Goal: Participate in discussion: Engage in conversation with other users on a specific topic

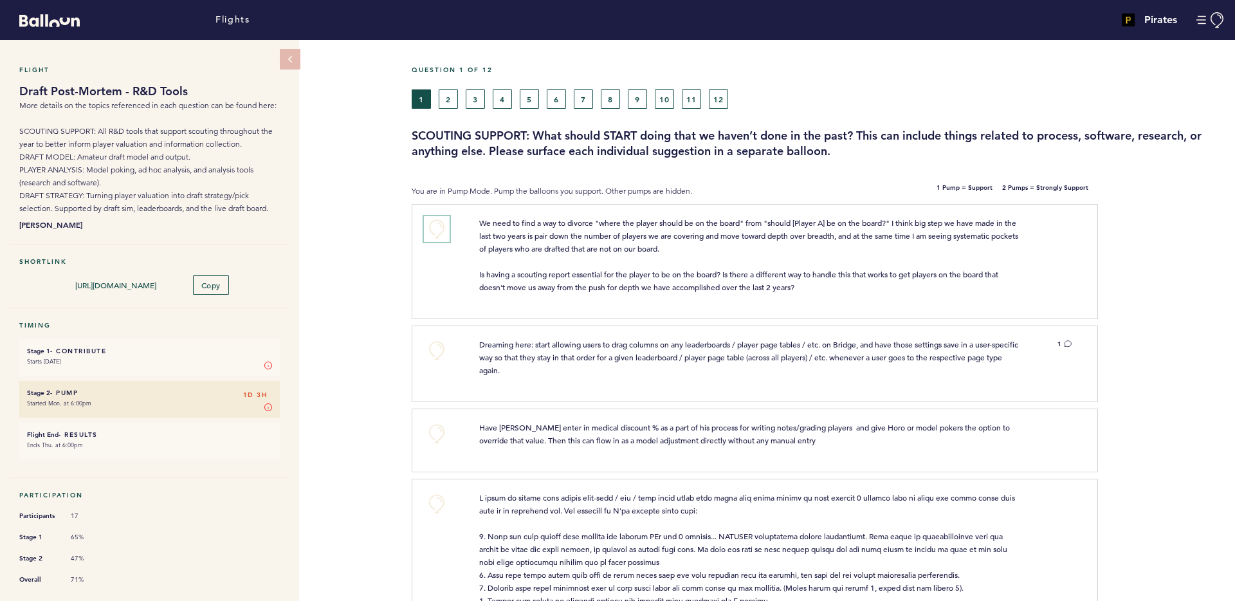
click at [434, 229] on button "+0" at bounding box center [437, 229] width 26 height 26
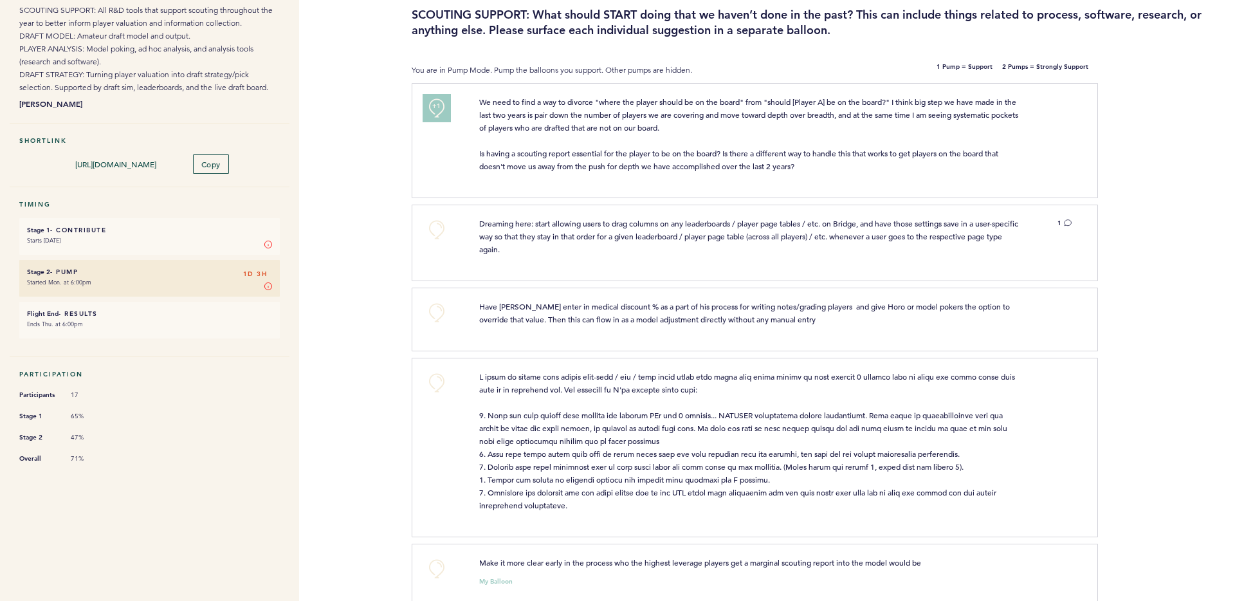
scroll to position [122, 0]
click at [439, 223] on button "+0" at bounding box center [437, 228] width 26 height 26
click at [1069, 221] on icon at bounding box center [1068, 221] width 8 height 8
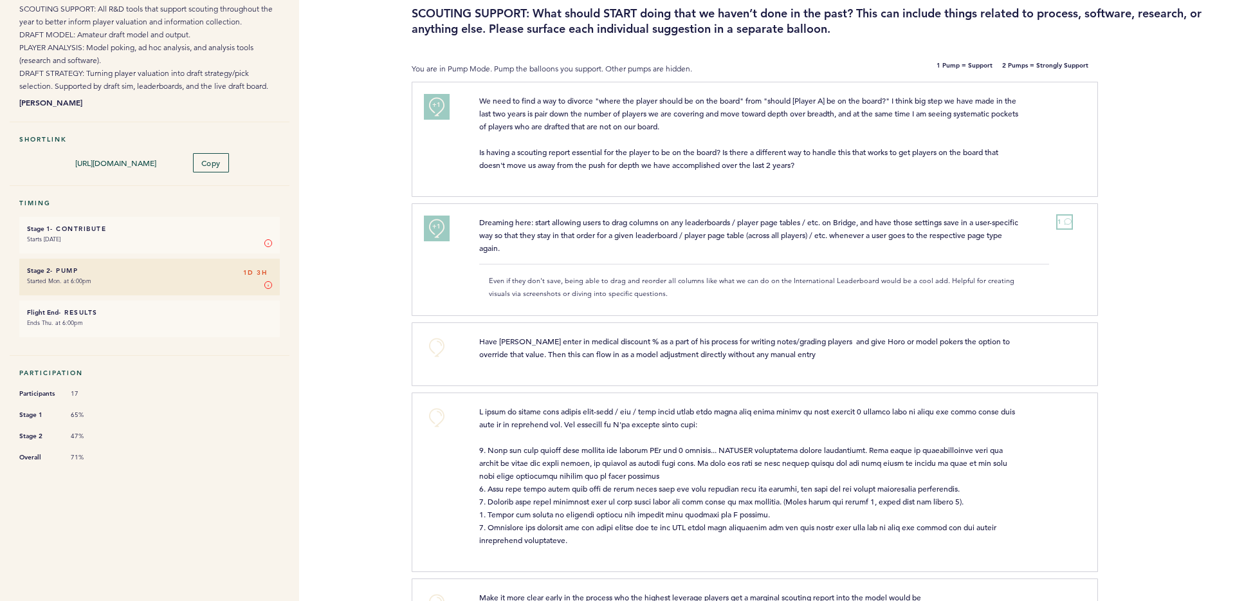
click at [1069, 221] on icon at bounding box center [1068, 221] width 8 height 8
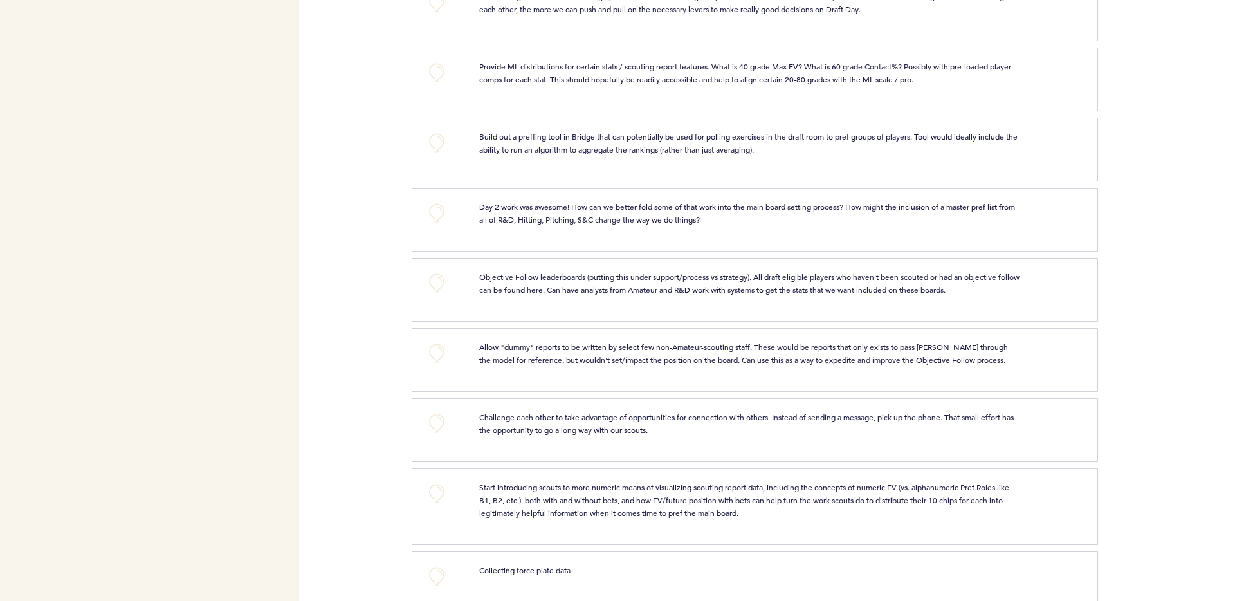
scroll to position [896, 0]
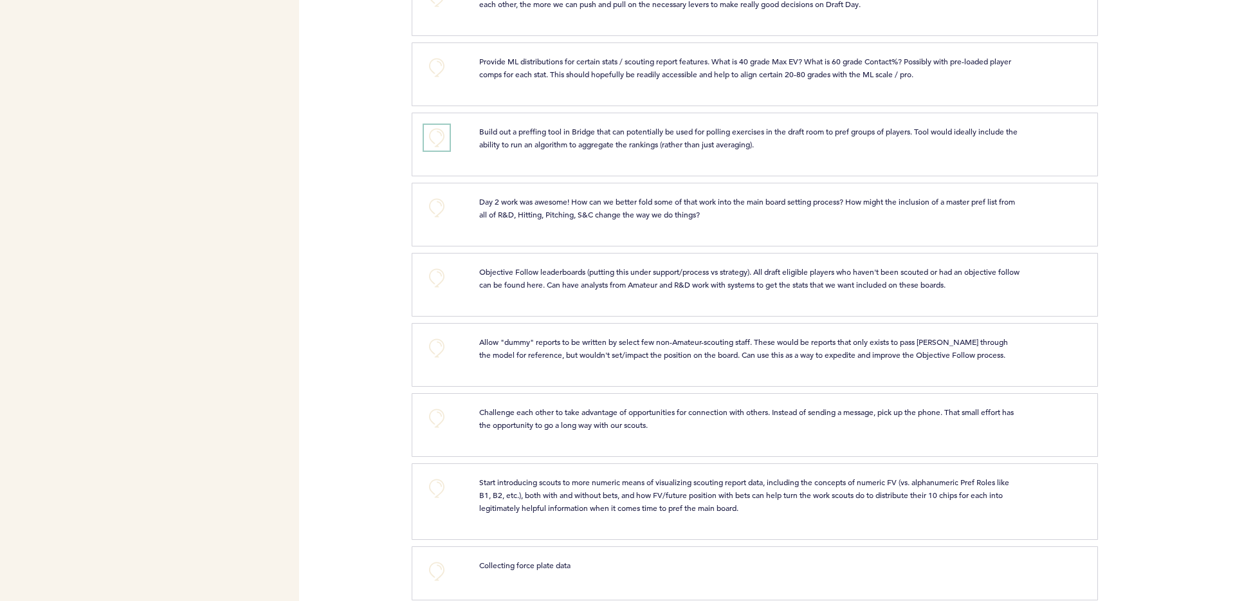
click at [441, 139] on button "+0" at bounding box center [437, 138] width 26 height 26
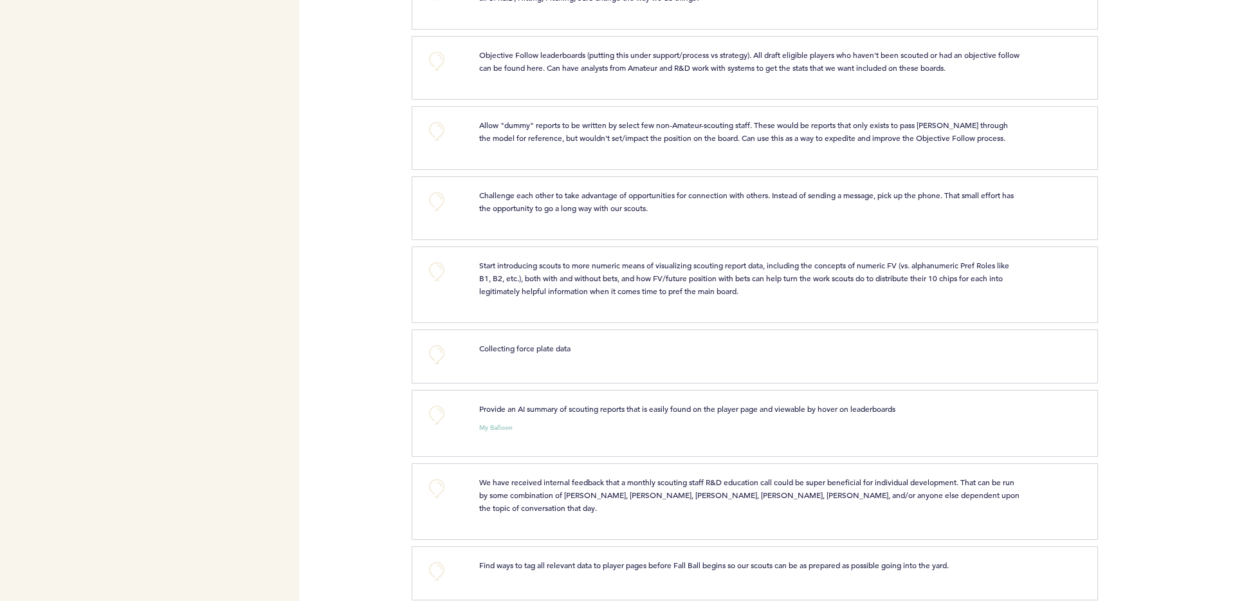
scroll to position [1137, 0]
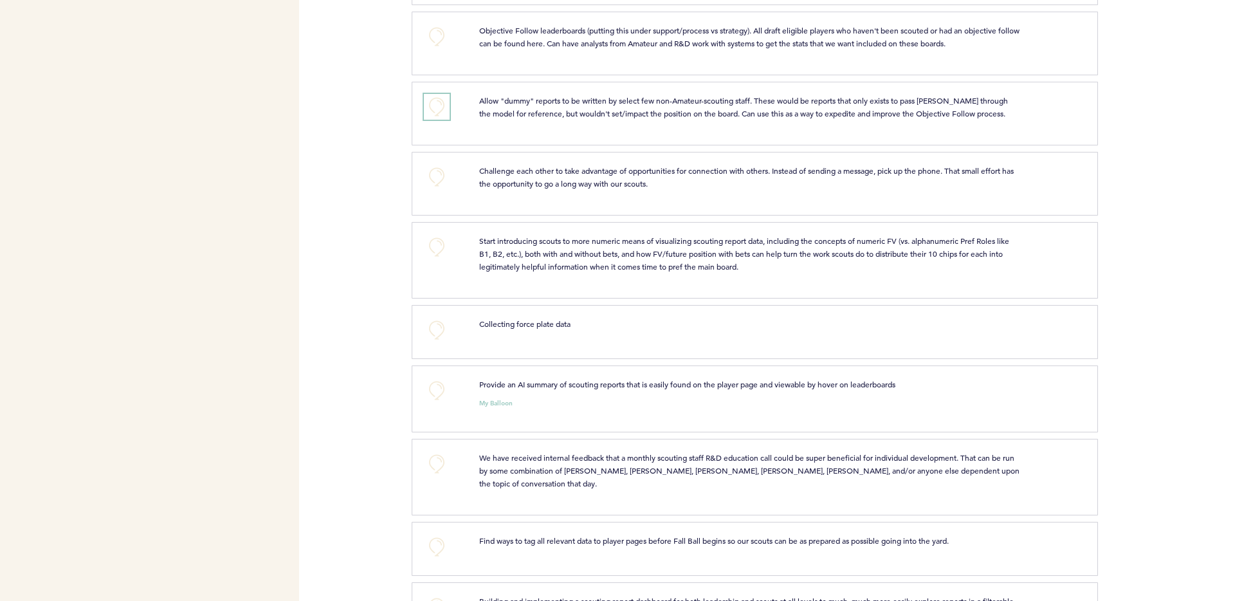
click at [439, 107] on button "+0" at bounding box center [437, 107] width 26 height 26
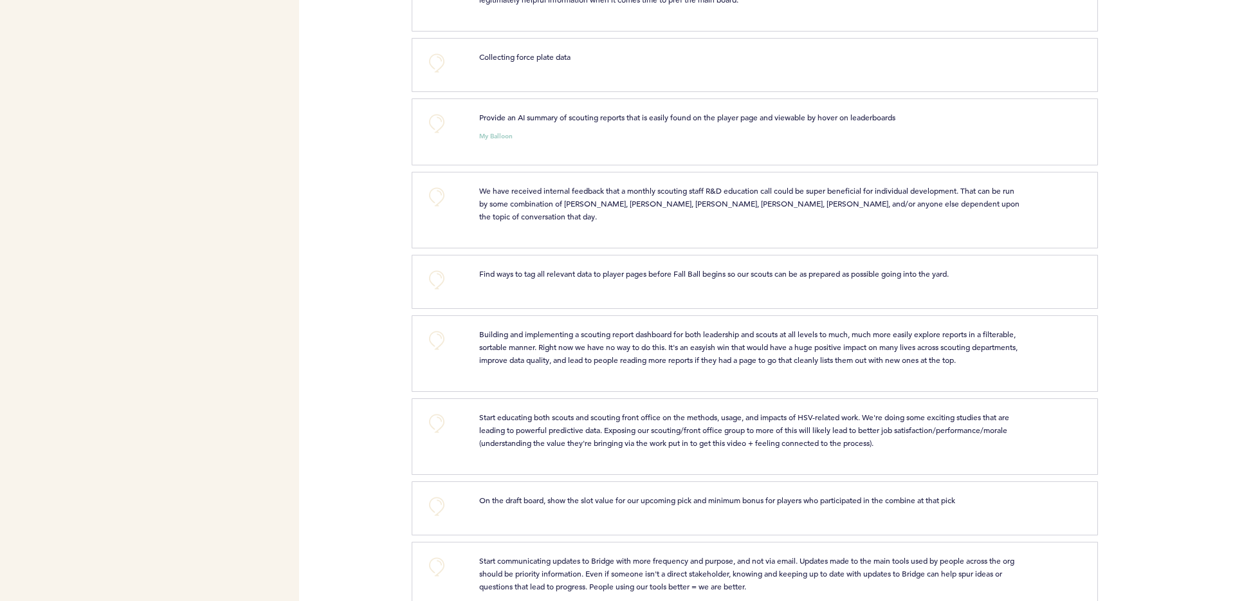
scroll to position [1406, 0]
click at [432, 57] on button "+0" at bounding box center [437, 62] width 26 height 26
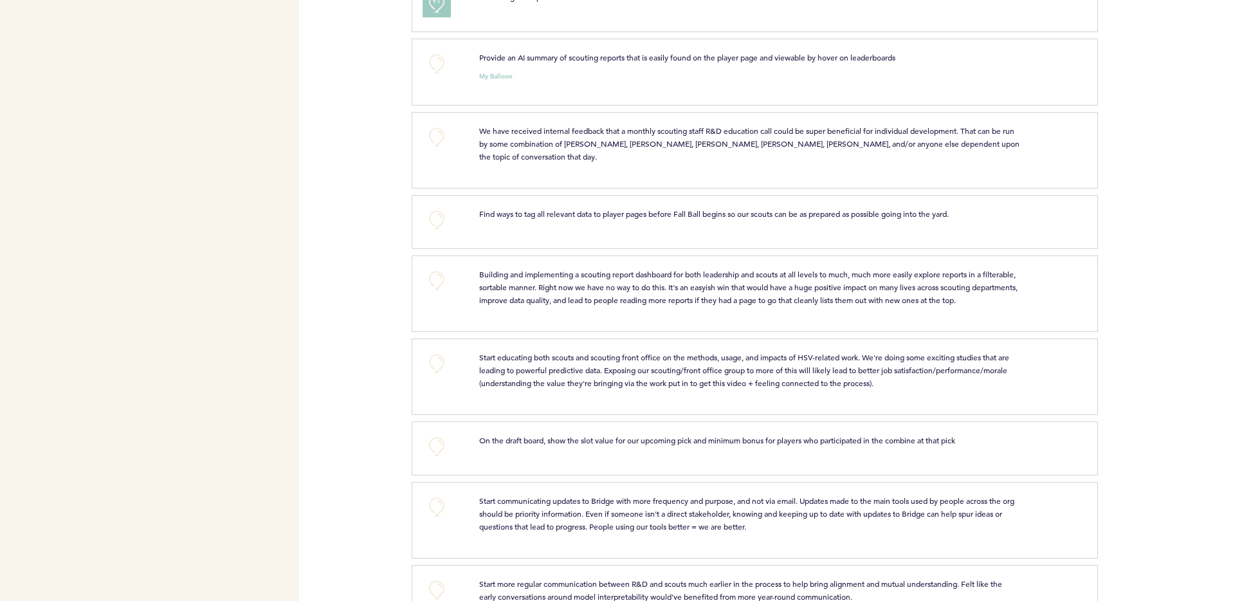
scroll to position [1468, 0]
click at [430, 62] on button "+0" at bounding box center [437, 60] width 26 height 26
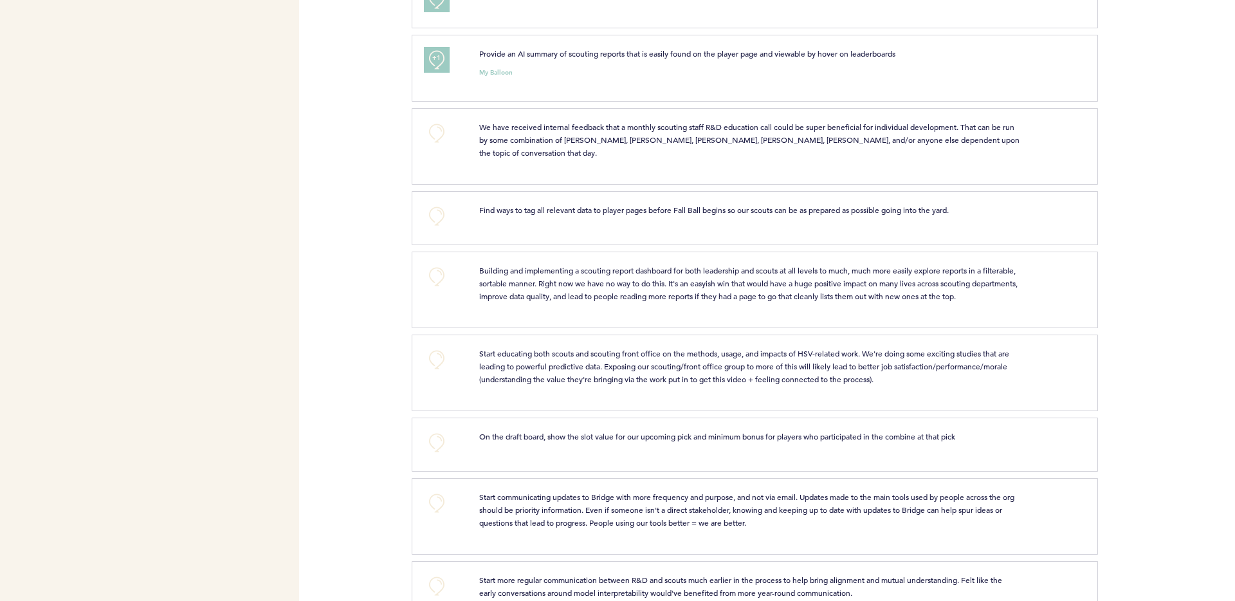
click at [428, 230] on div "+0 Find ways to tag all relevant data to player pages before Fall [PERSON_NAME]…" at bounding box center [755, 218] width 686 height 54
click at [431, 131] on button "+0" at bounding box center [437, 133] width 26 height 26
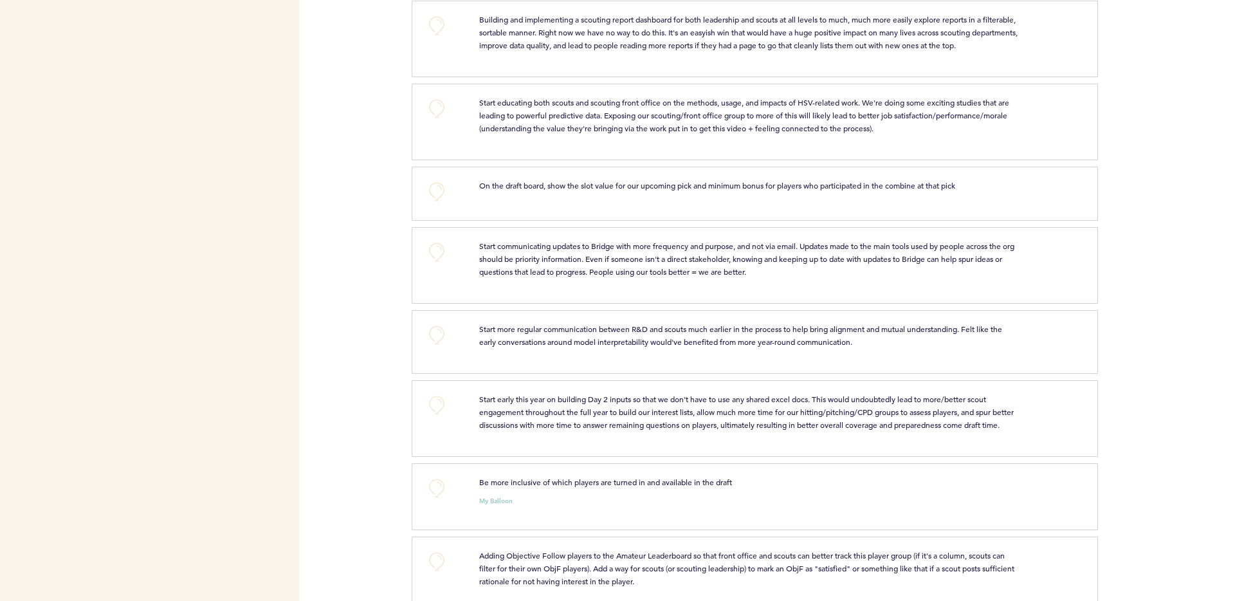
scroll to position [1720, 0]
click at [437, 178] on button "+0" at bounding box center [437, 191] width 26 height 26
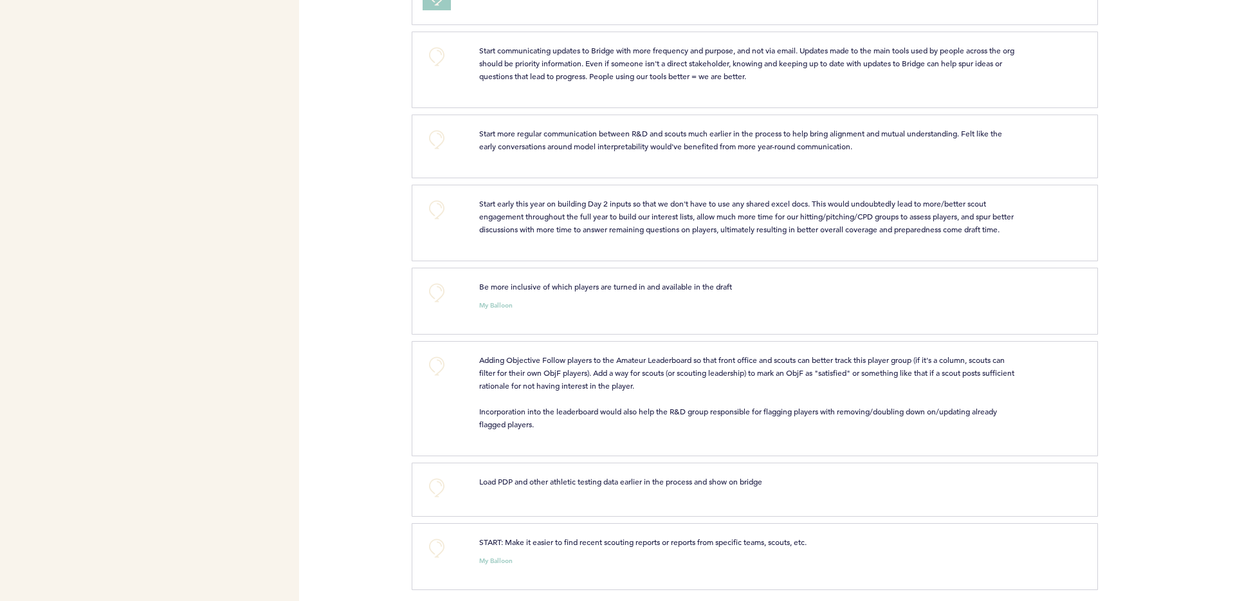
scroll to position [1922, 0]
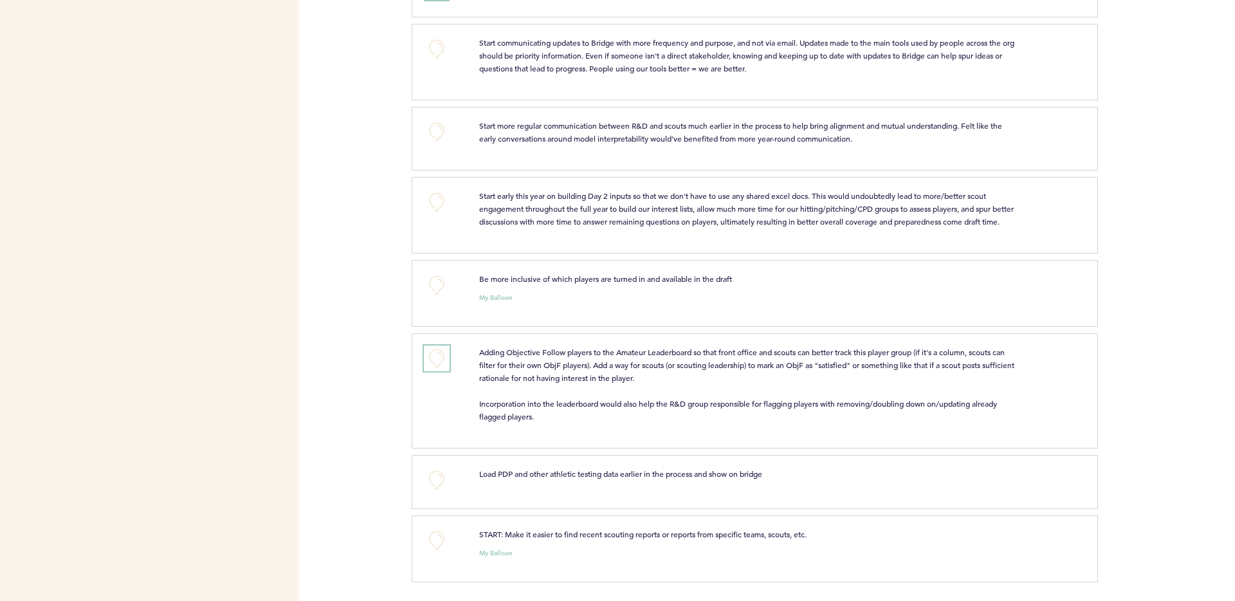
click at [439, 358] on button "+0" at bounding box center [437, 358] width 26 height 26
click at [432, 538] on button "+0" at bounding box center [437, 540] width 26 height 26
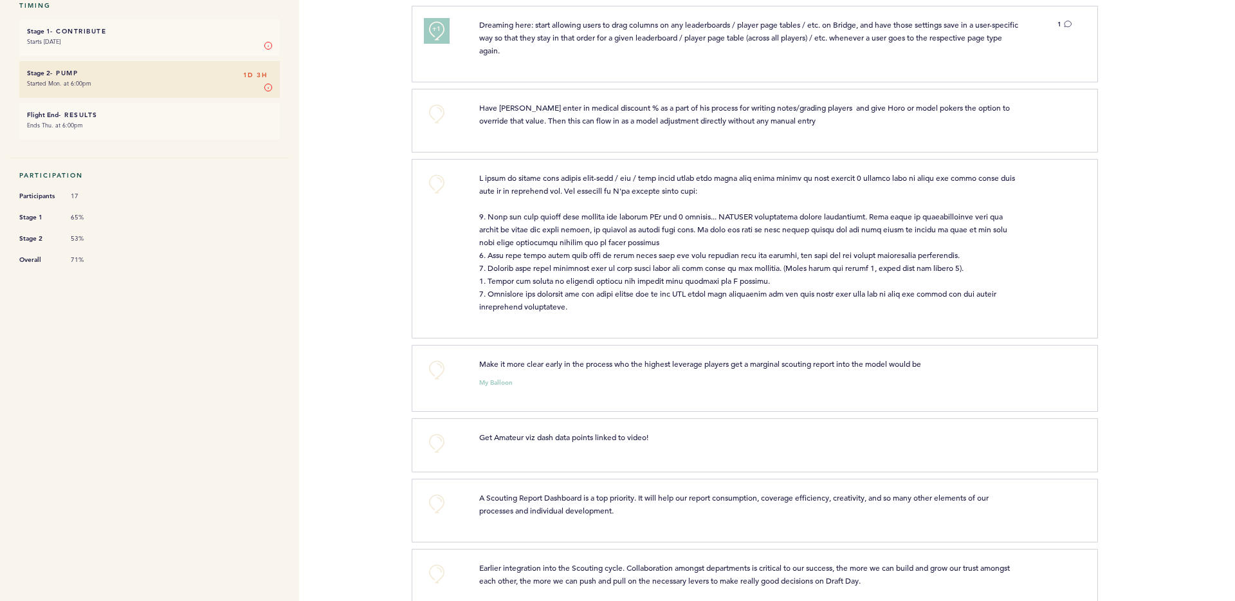
scroll to position [0, 0]
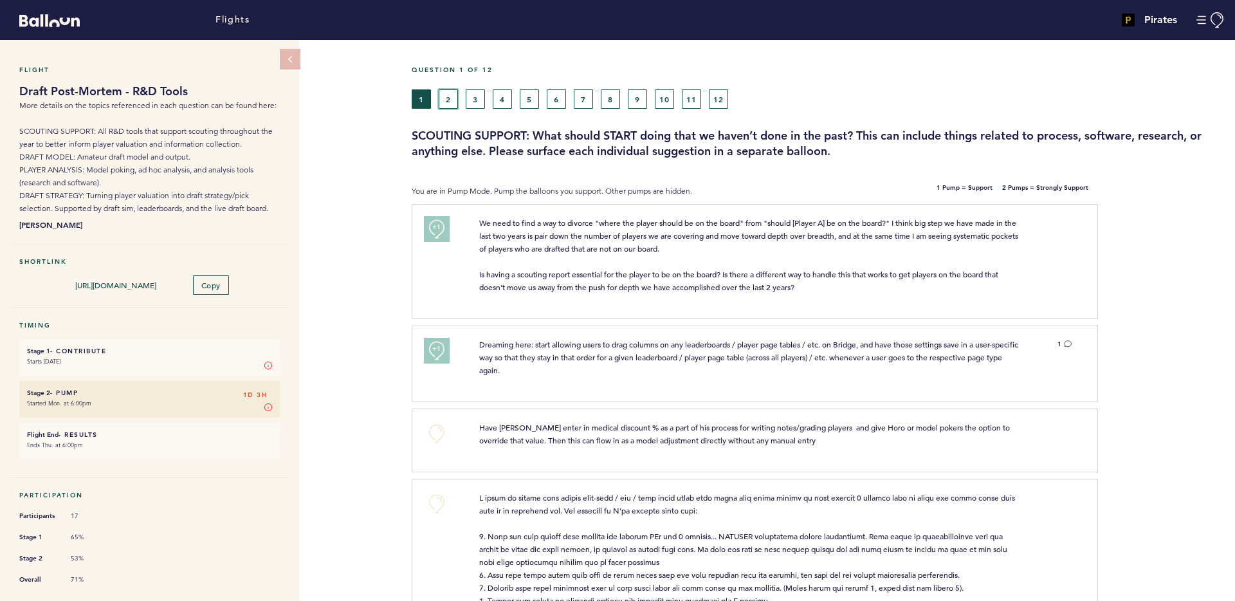
click at [447, 100] on button "2" at bounding box center [448, 98] width 19 height 19
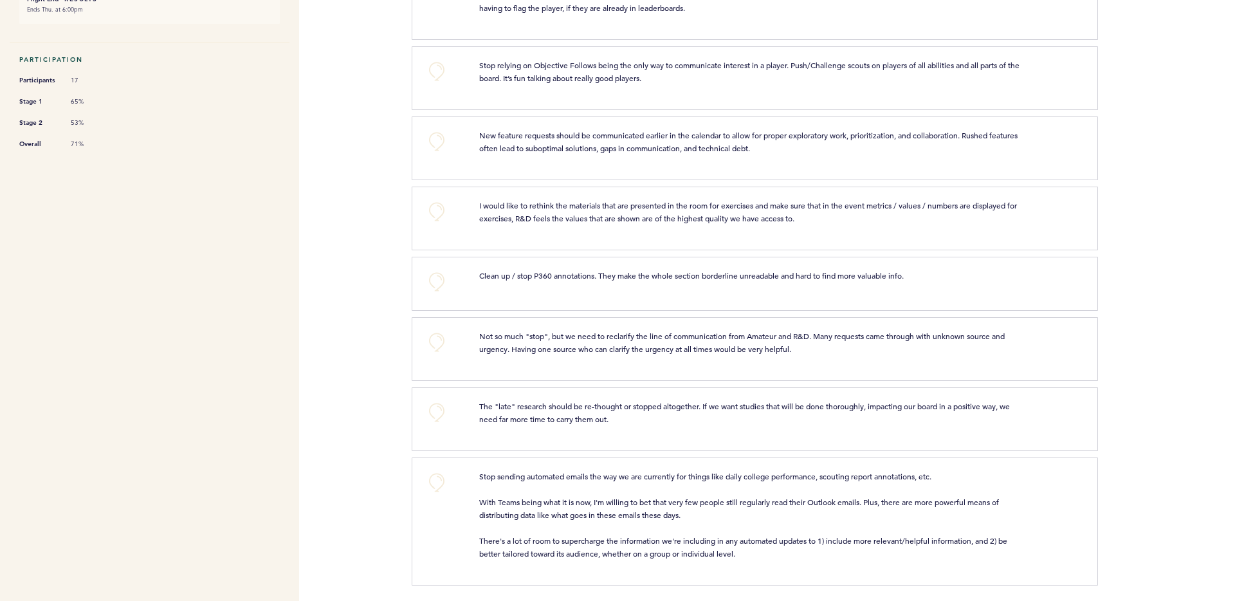
scroll to position [439, 0]
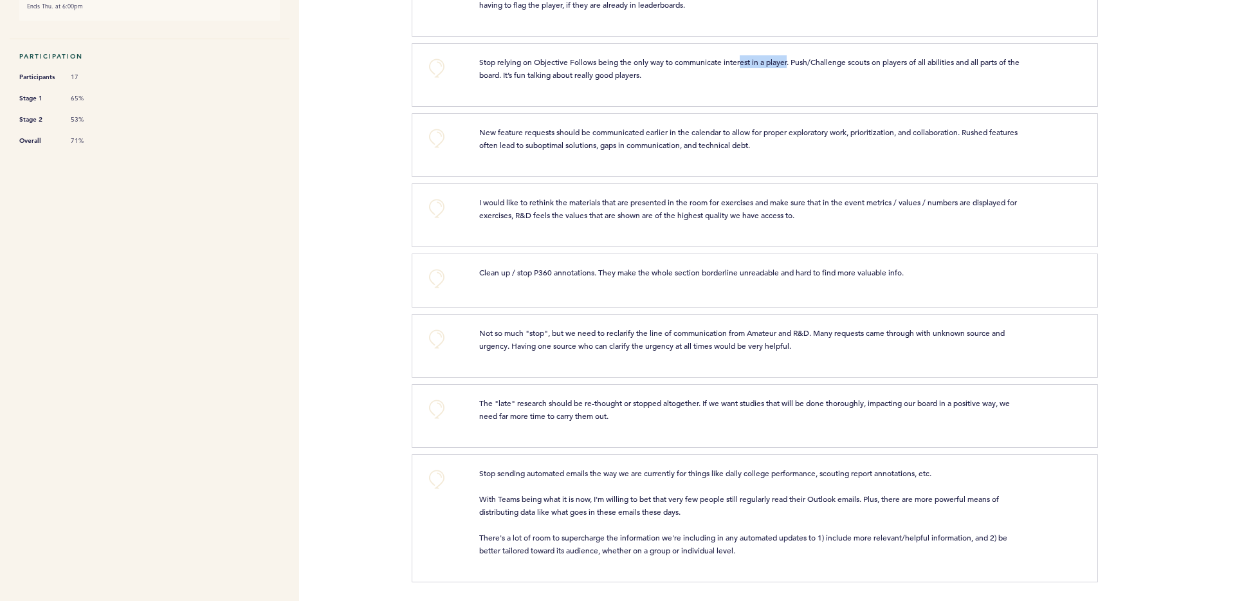
drag, startPoint x: 743, startPoint y: 61, endPoint x: 791, endPoint y: 63, distance: 47.6
click at [791, 63] on span "Stop relying on Objective Follows being the only way to communicate interest in…" at bounding box center [750, 68] width 542 height 23
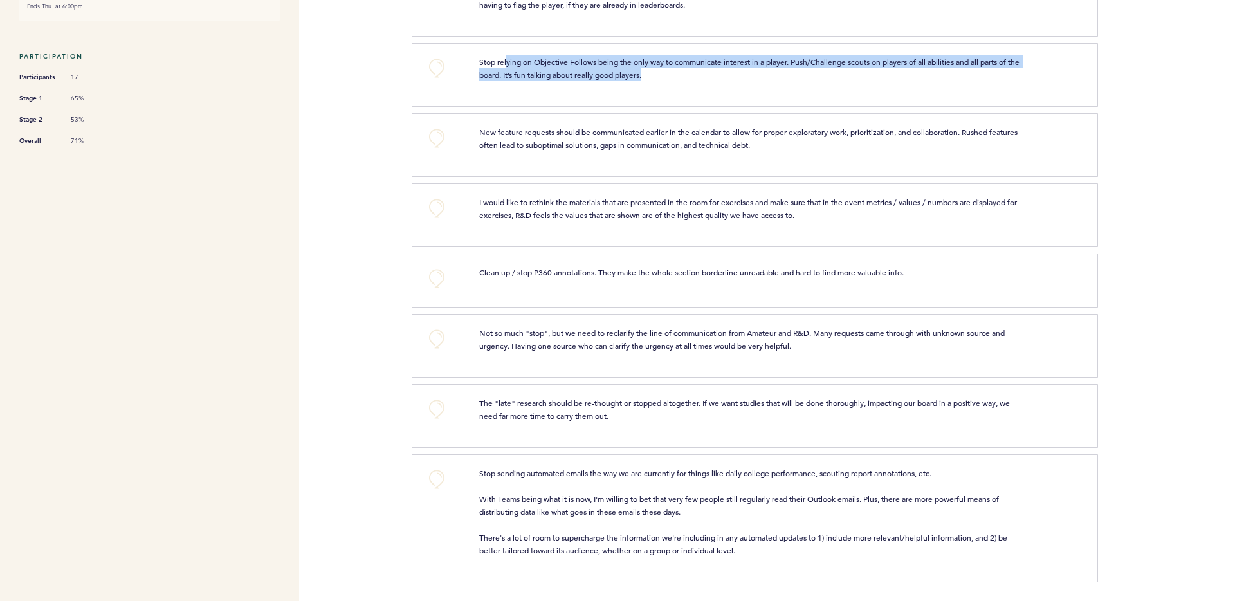
drag, startPoint x: 507, startPoint y: 60, endPoint x: 739, endPoint y: 71, distance: 232.5
click at [739, 71] on p "Stop relying on Objective Follows being the only way to communicate interest in…" at bounding box center [749, 68] width 541 height 26
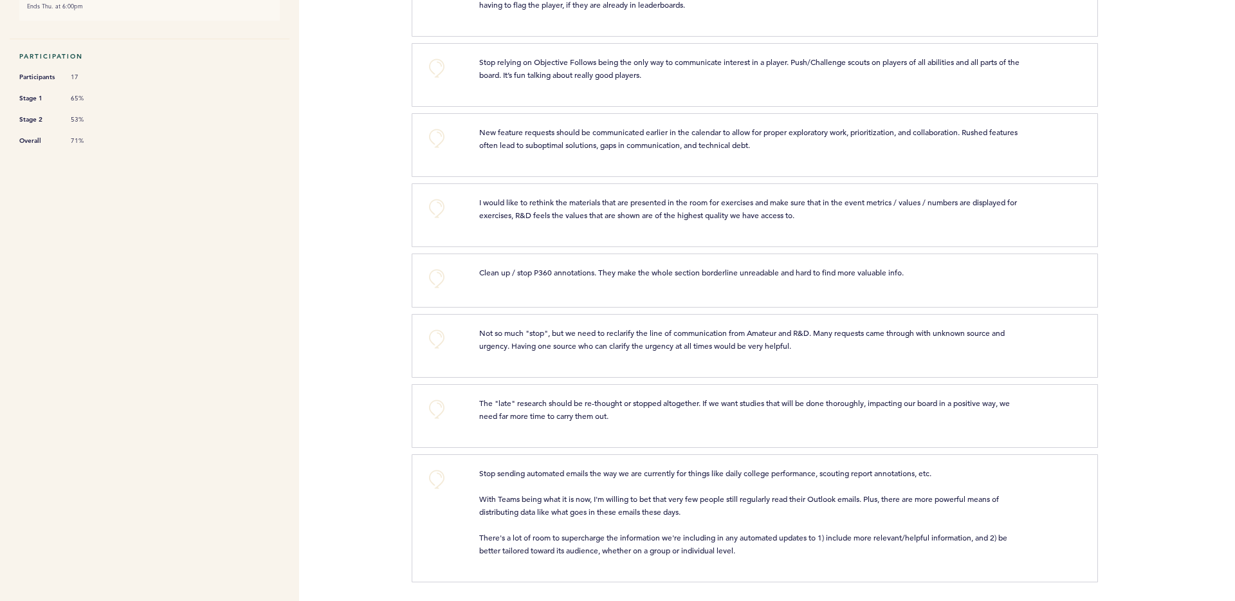
click at [633, 82] on div "Stop relying on Objective Follows being the only way to communicate interest in…" at bounding box center [775, 72] width 611 height 35
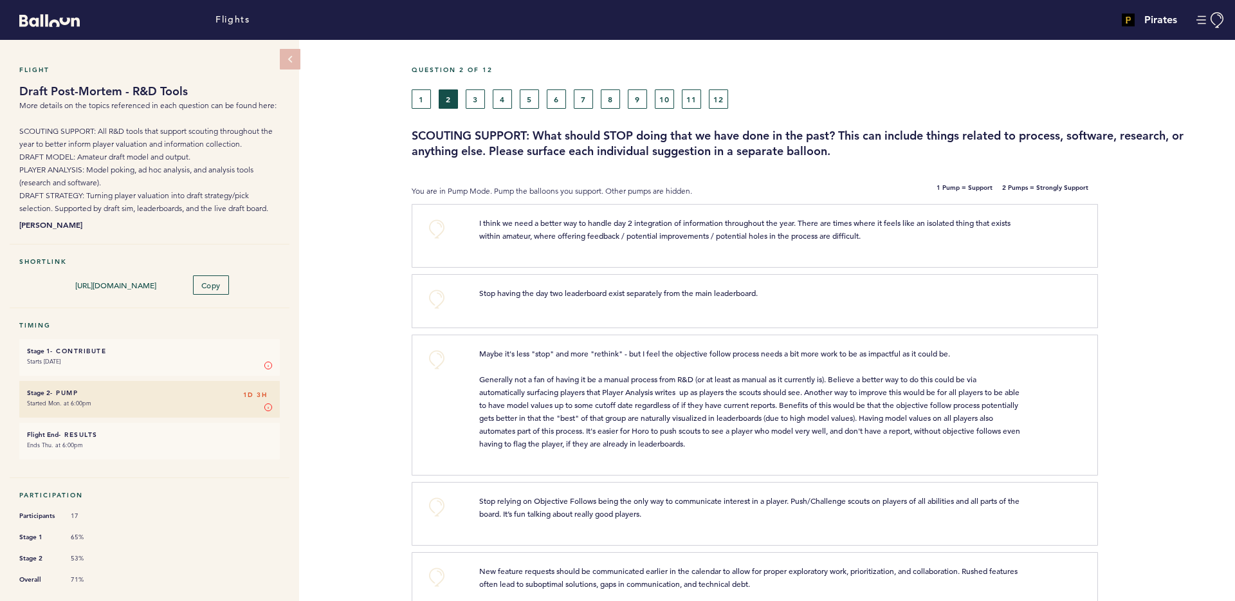
click at [479, 82] on div "Question 2 of 12" at bounding box center [818, 78] width 833 height 24
click at [477, 95] on button "3" at bounding box center [475, 98] width 19 height 19
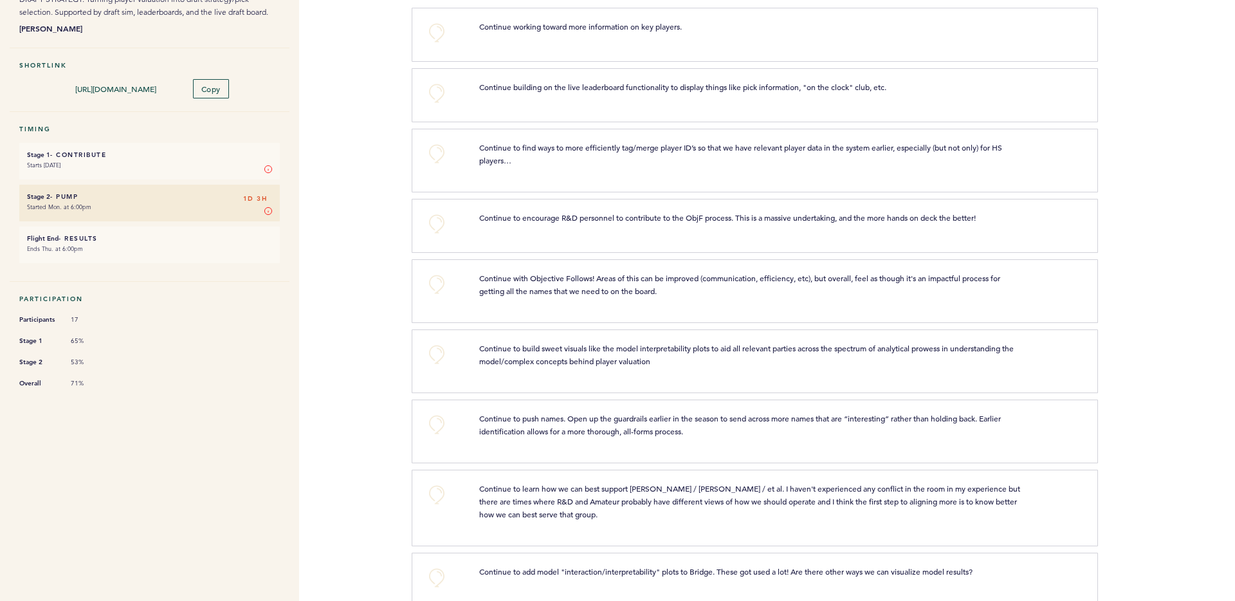
scroll to position [210, 0]
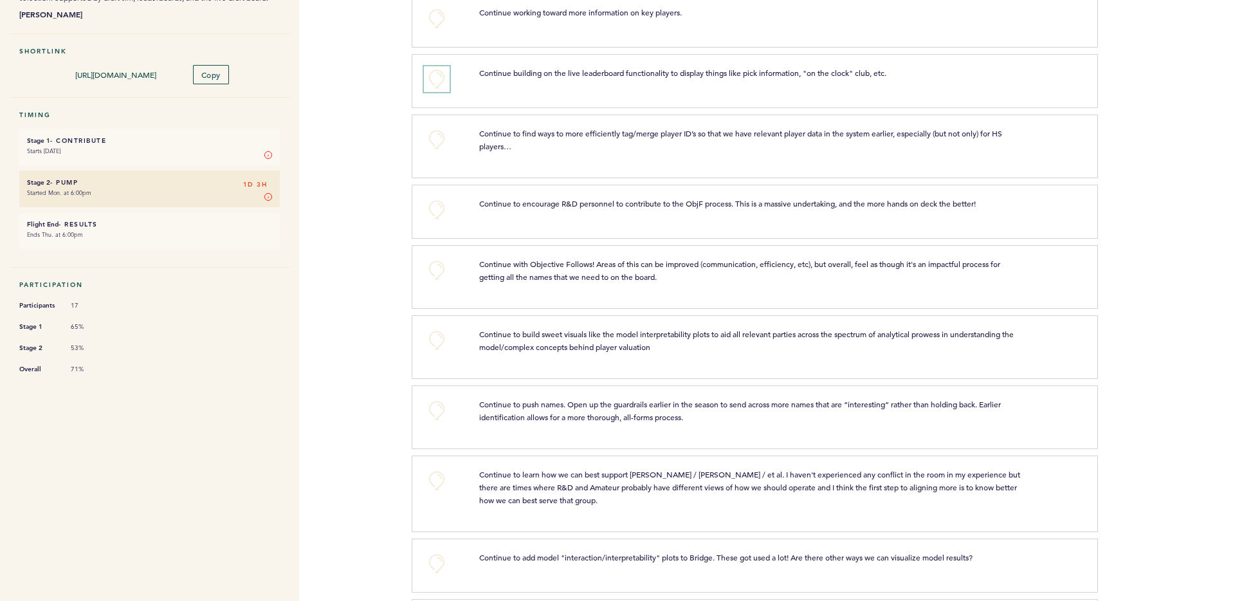
click at [441, 79] on button "+0" at bounding box center [437, 79] width 26 height 26
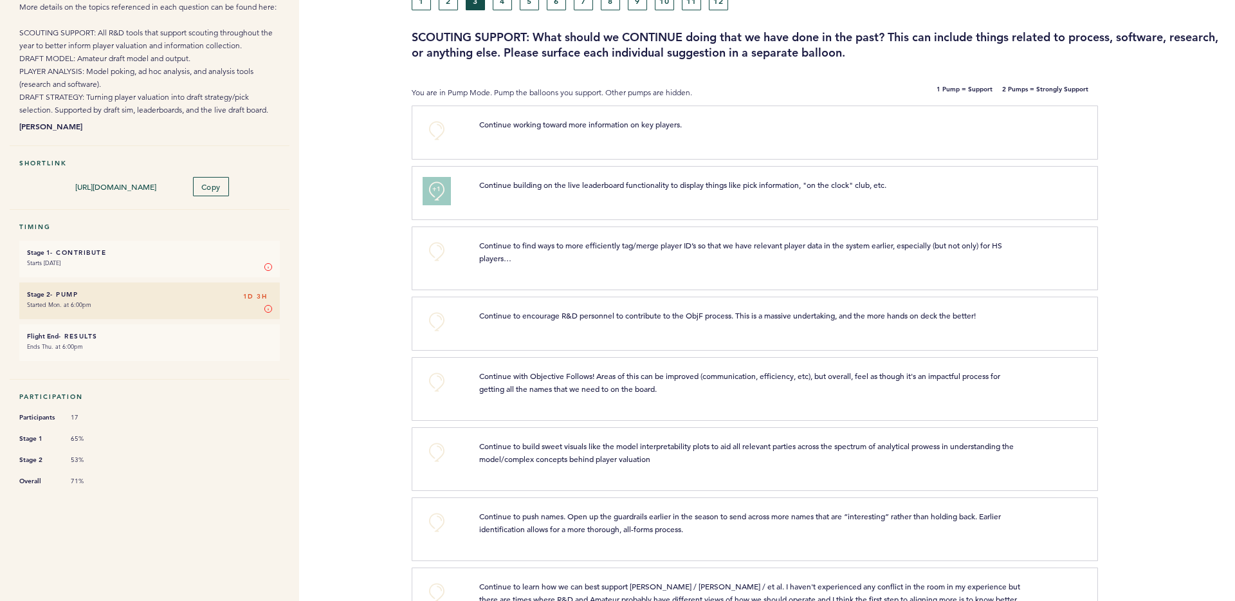
scroll to position [0, 0]
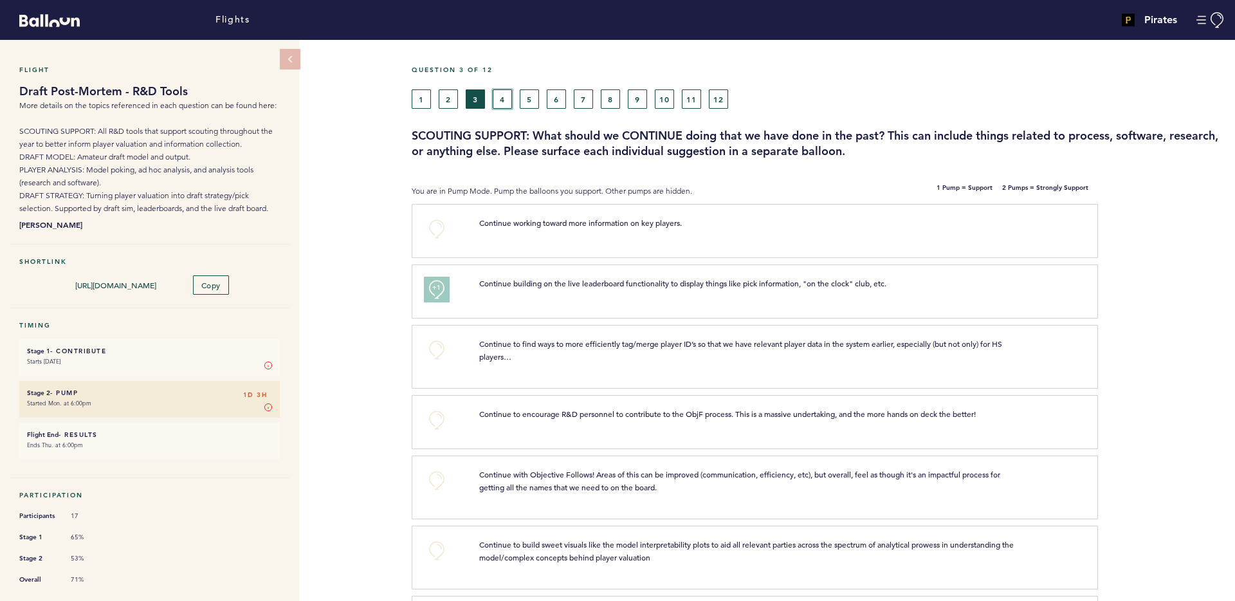
click at [508, 89] on button "4" at bounding box center [502, 98] width 19 height 19
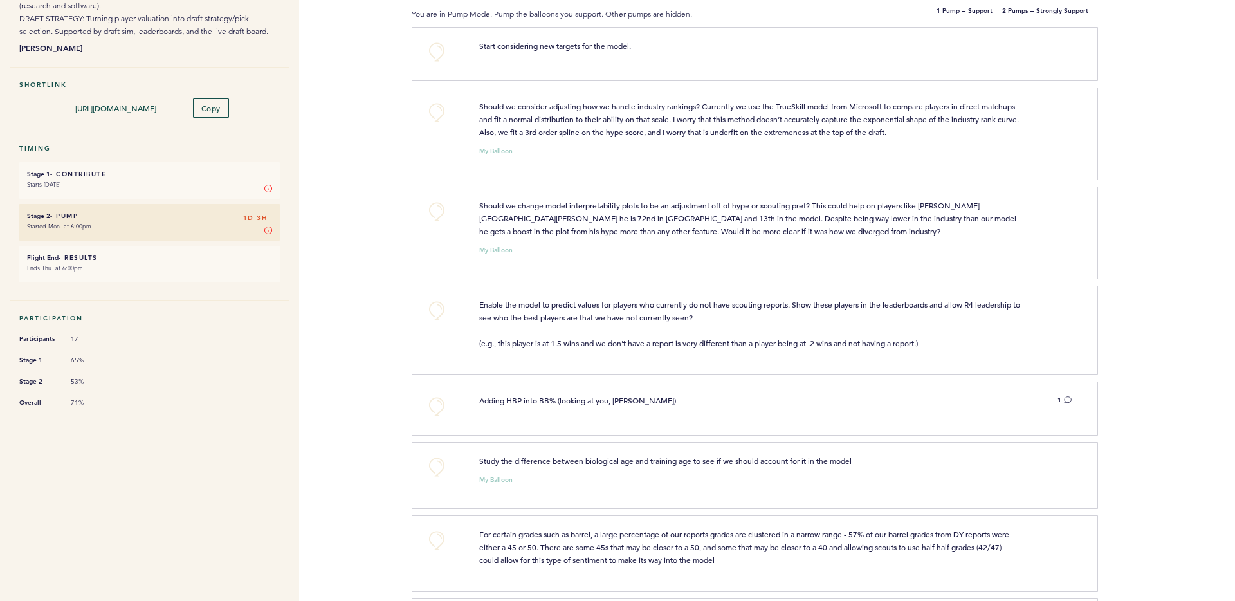
scroll to position [186, 0]
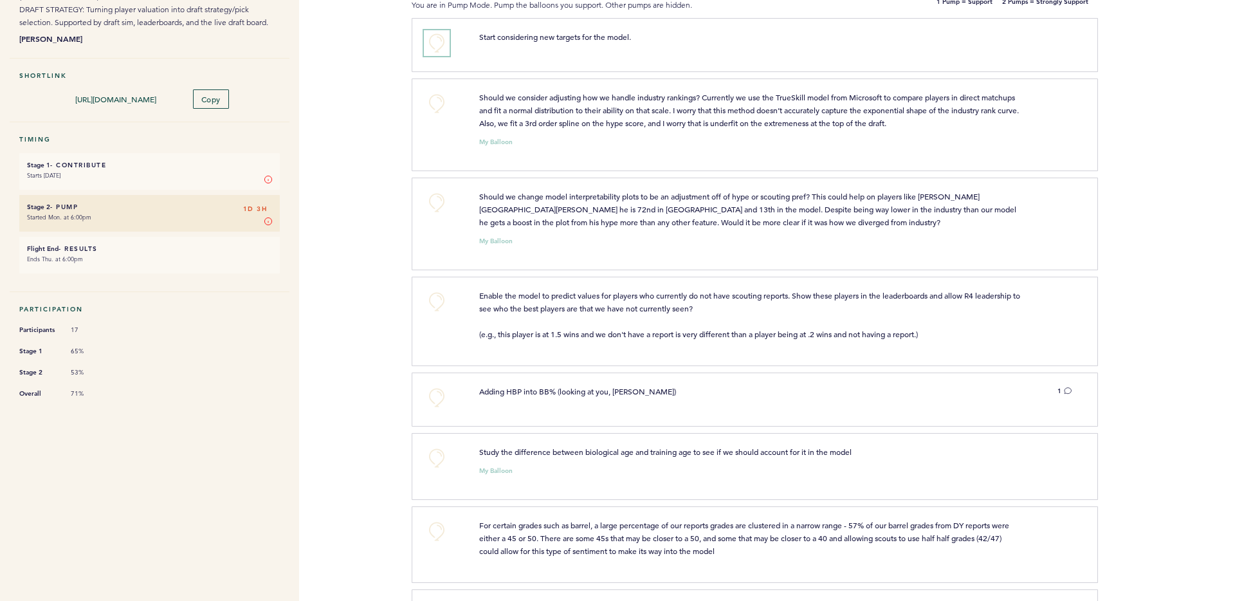
click at [437, 37] on button "+0" at bounding box center [437, 43] width 26 height 26
click at [431, 98] on button "+0" at bounding box center [437, 104] width 26 height 26
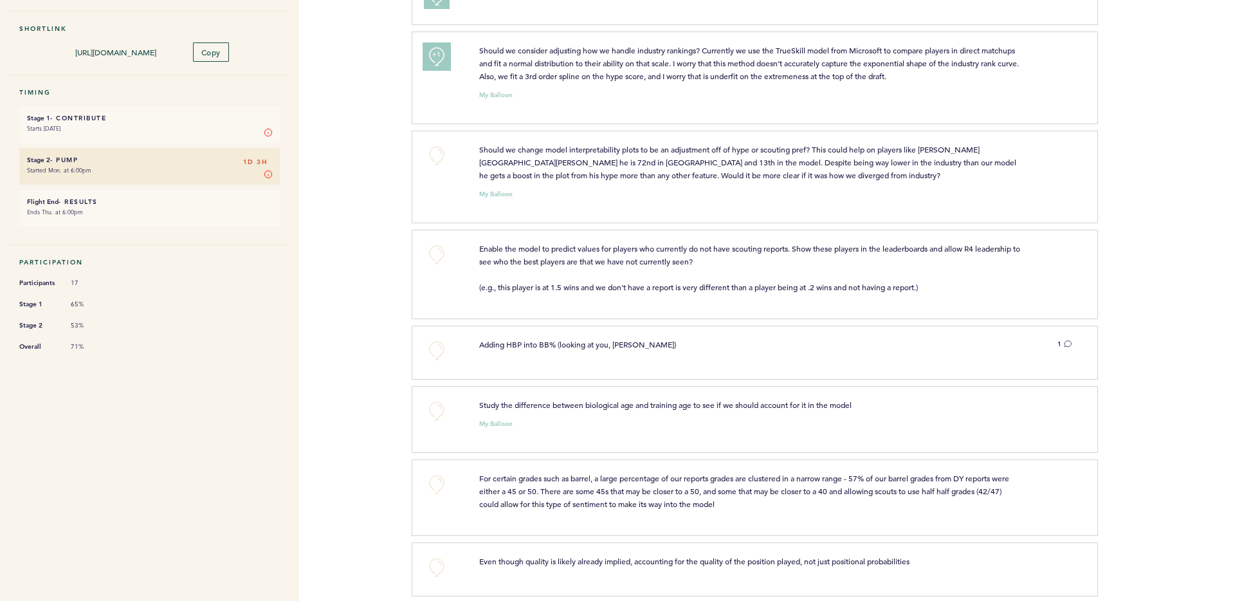
scroll to position [255, 0]
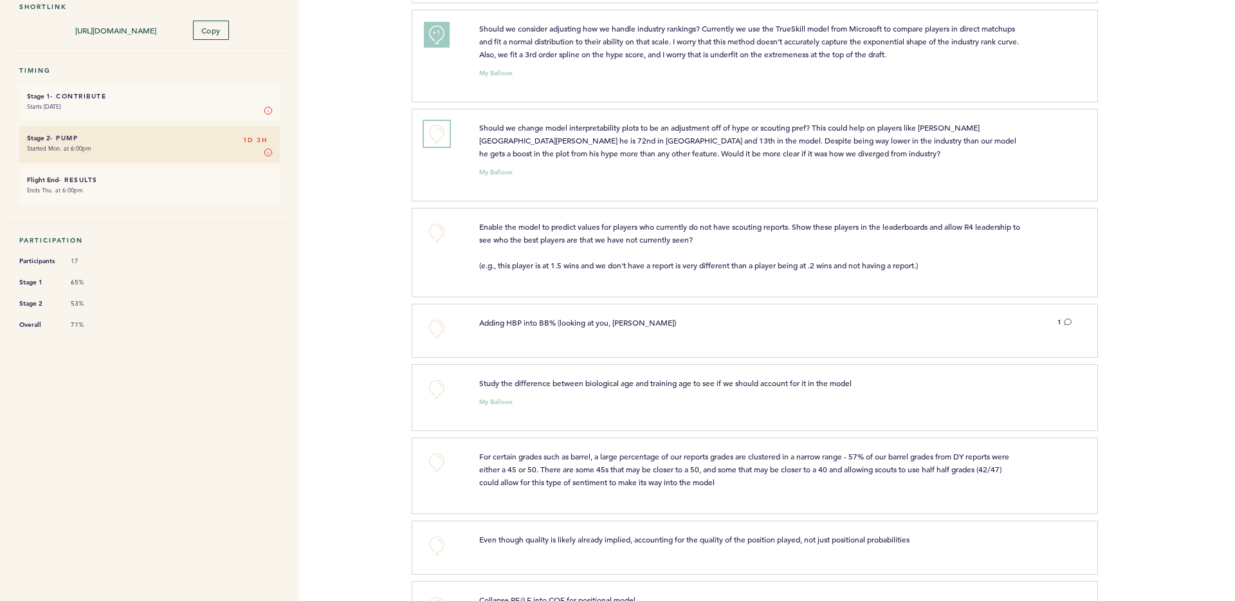
click at [431, 141] on button "+0" at bounding box center [437, 134] width 26 height 26
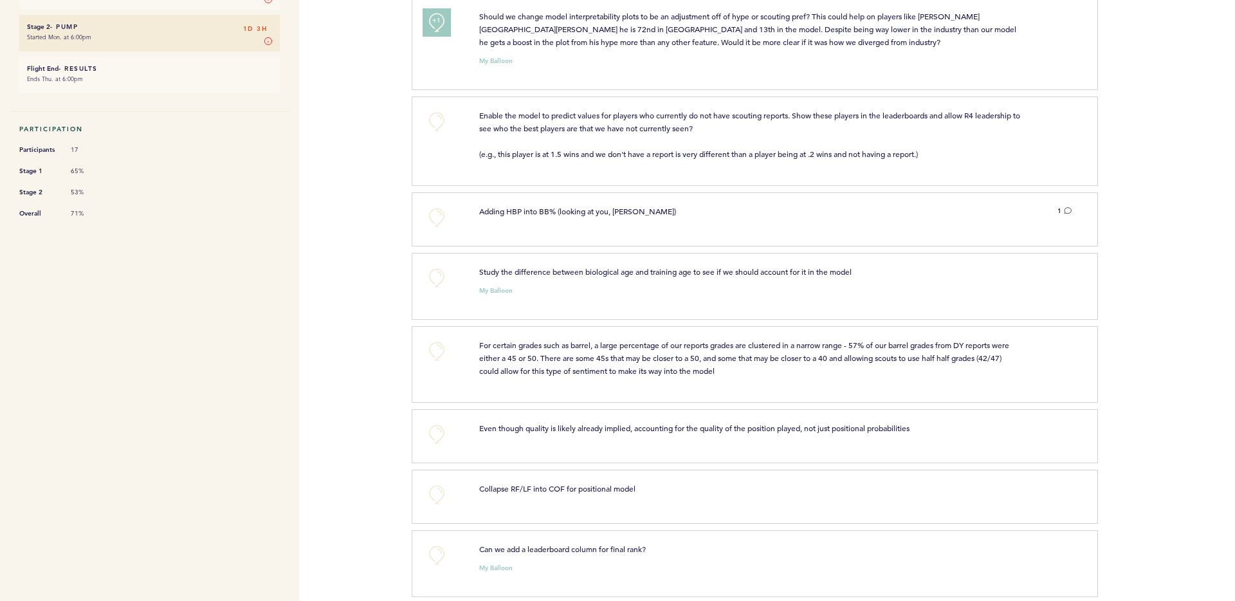
scroll to position [369, 0]
click at [436, 120] on button "+0" at bounding box center [437, 119] width 26 height 26
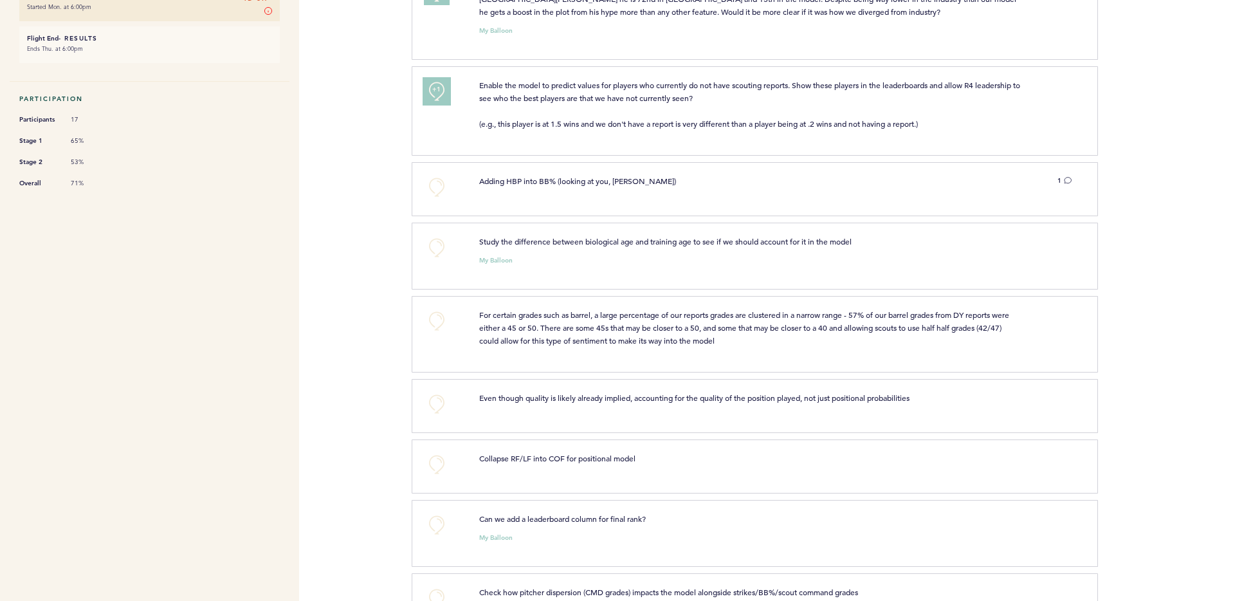
scroll to position [400, 0]
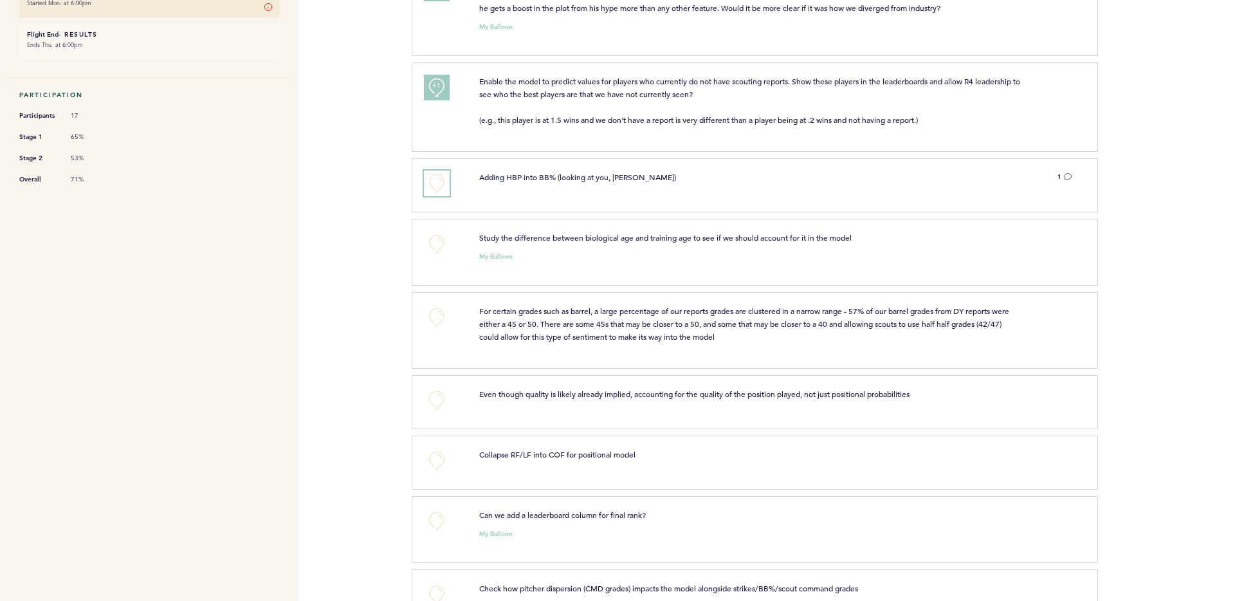
click at [441, 171] on button "+0" at bounding box center [437, 183] width 26 height 26
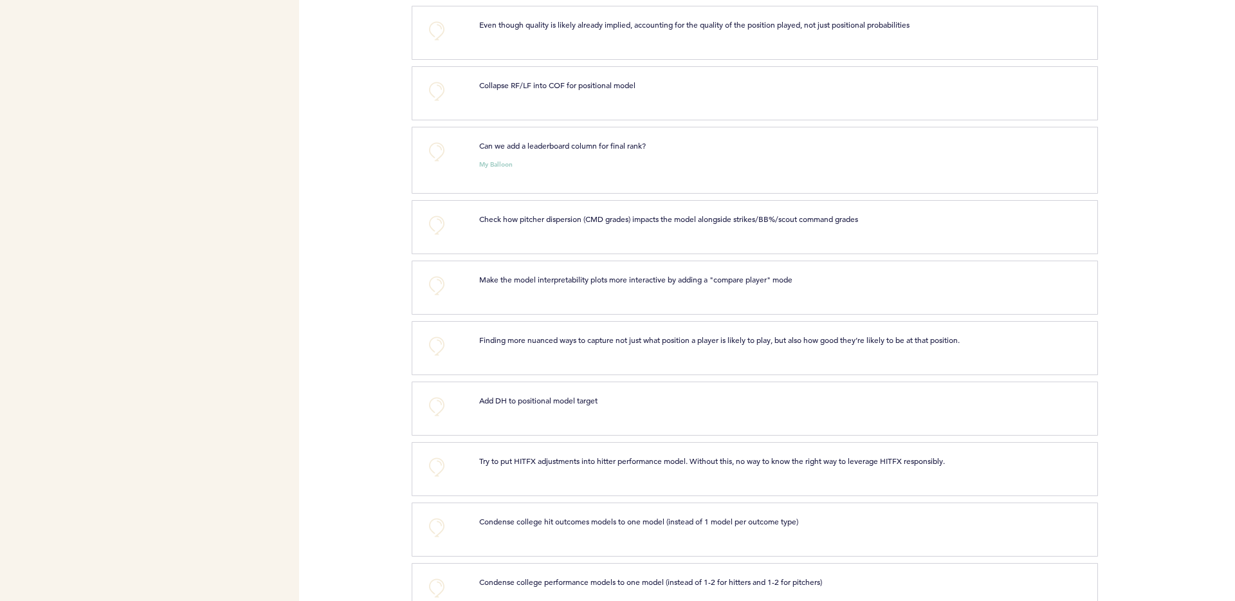
scroll to position [777, 0]
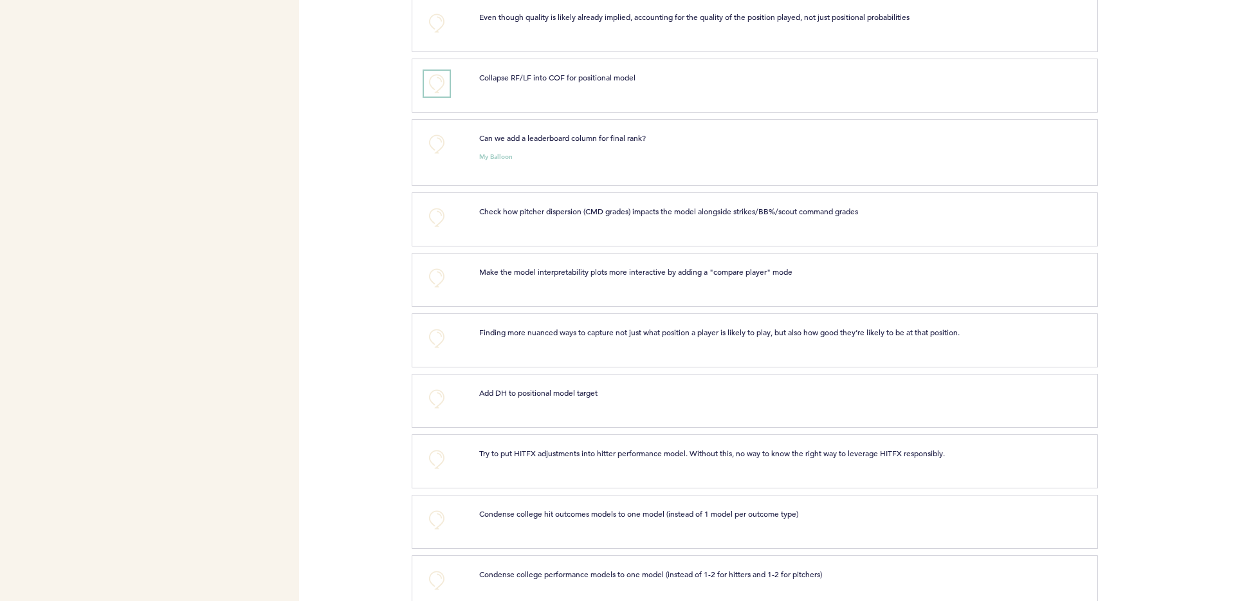
click at [441, 80] on button "+0" at bounding box center [437, 84] width 26 height 26
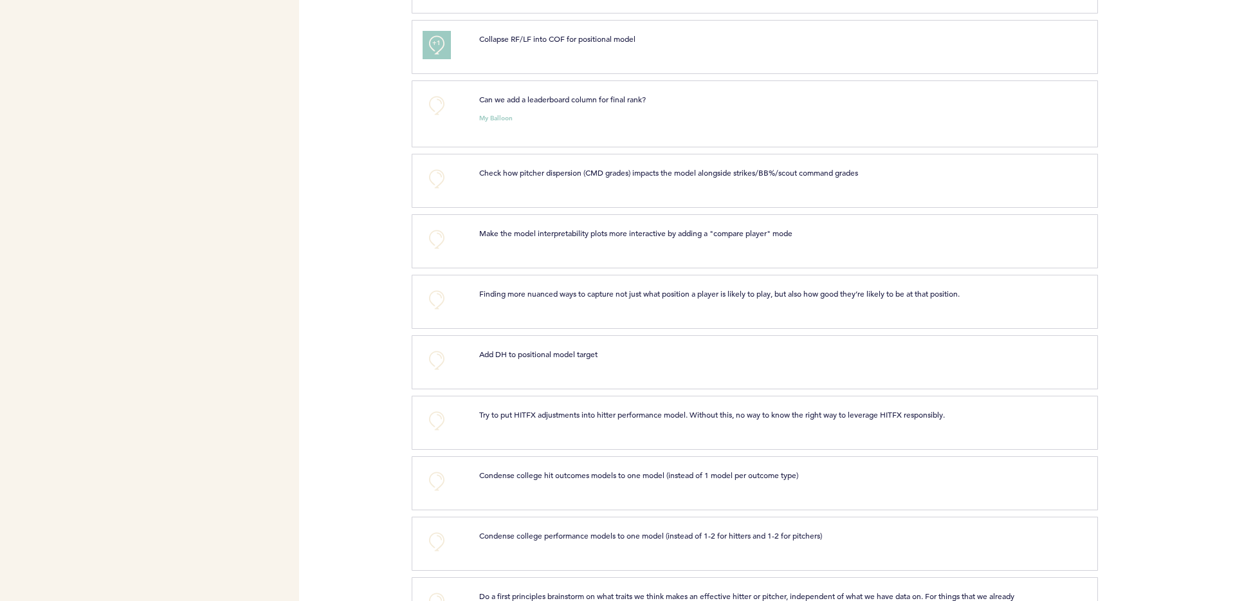
scroll to position [816, 0]
click at [434, 105] on button "+0" at bounding box center [437, 105] width 26 height 26
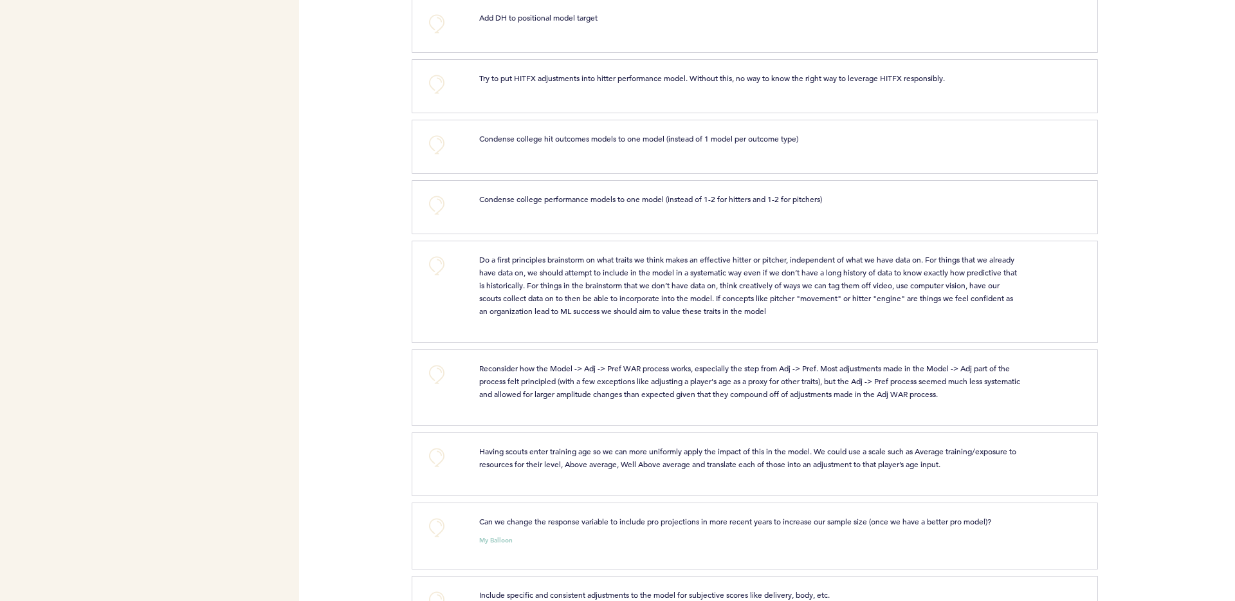
scroll to position [1110, 0]
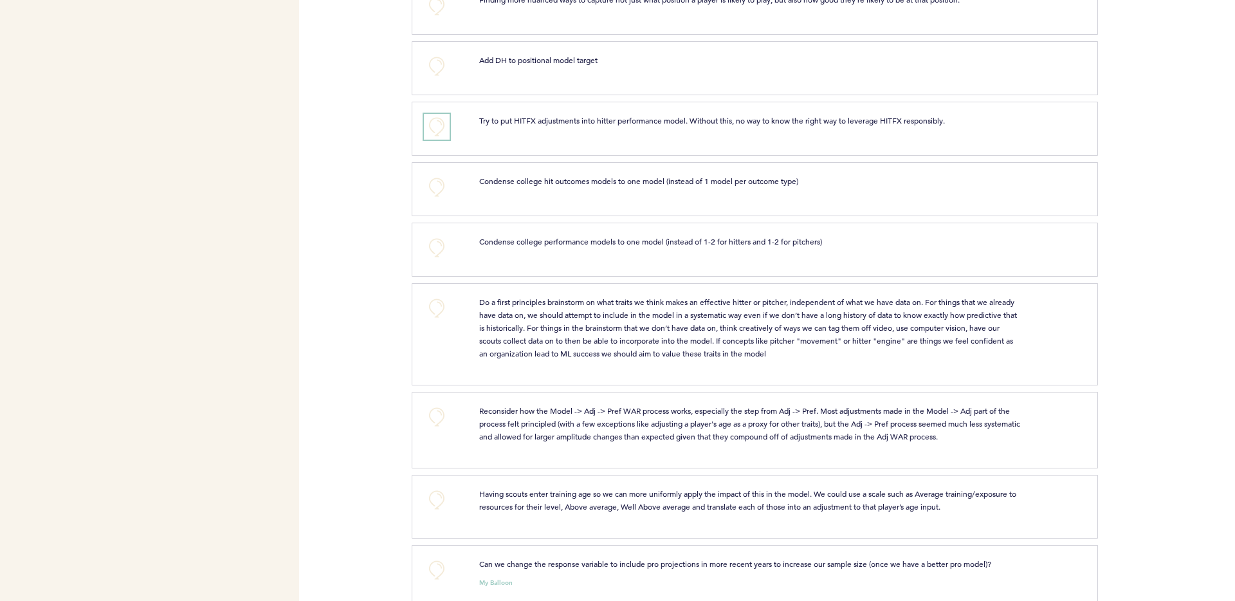
click at [437, 124] on button "+0" at bounding box center [437, 127] width 26 height 26
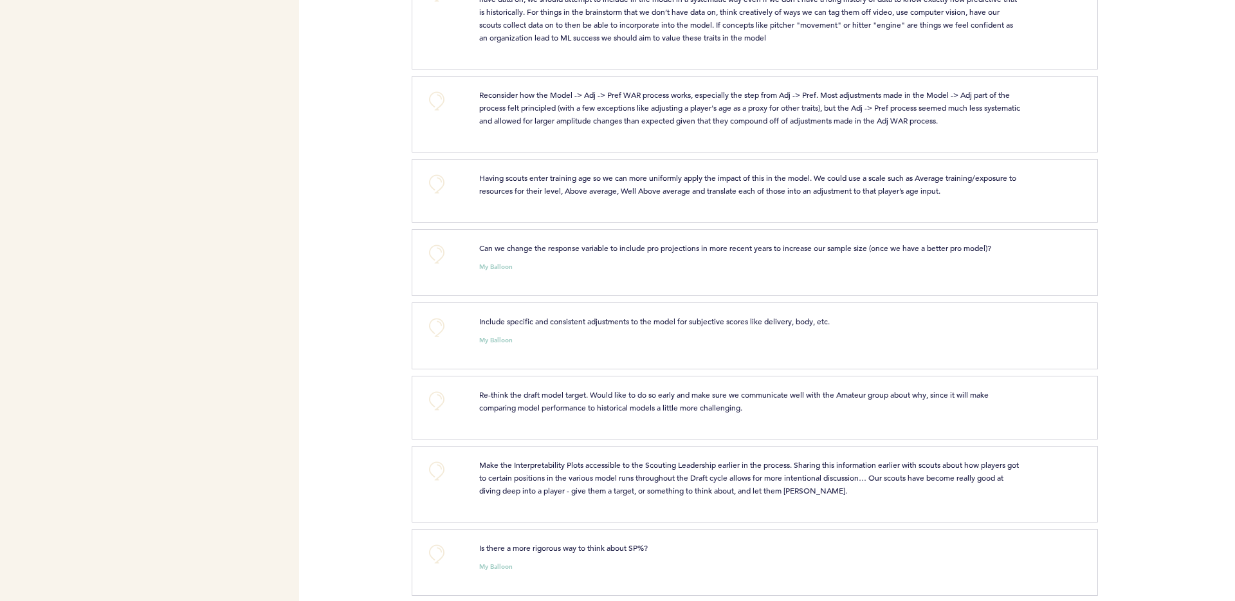
scroll to position [1426, 0]
click at [440, 93] on button "+0" at bounding box center [437, 100] width 26 height 26
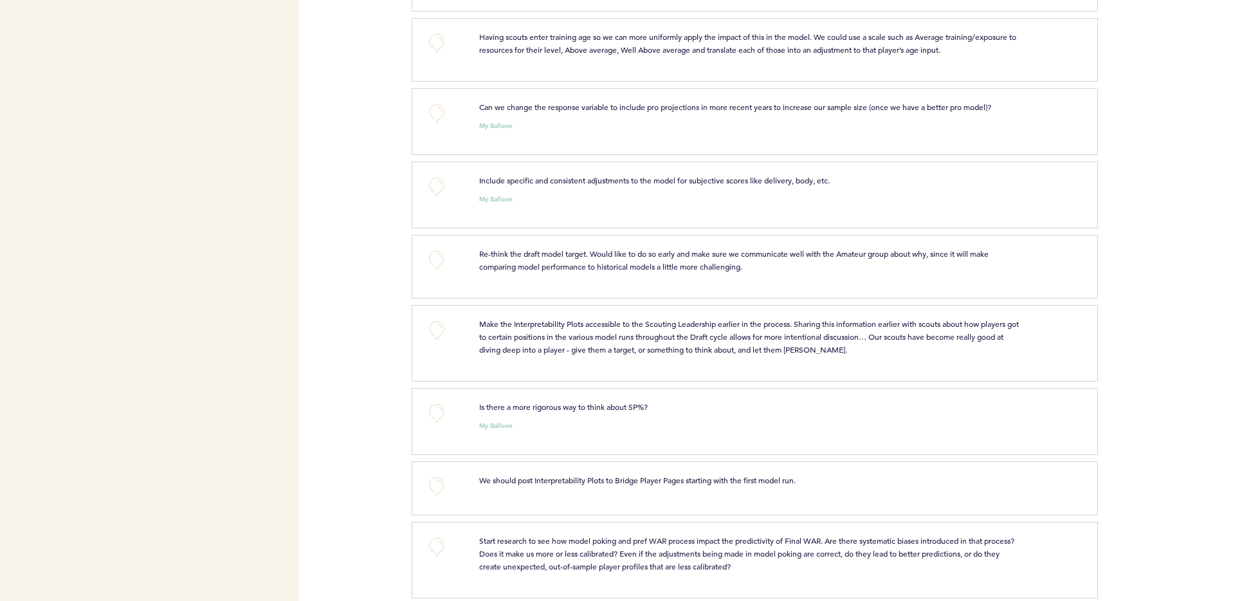
scroll to position [1568, 0]
click at [437, 37] on button "+0" at bounding box center [437, 41] width 26 height 26
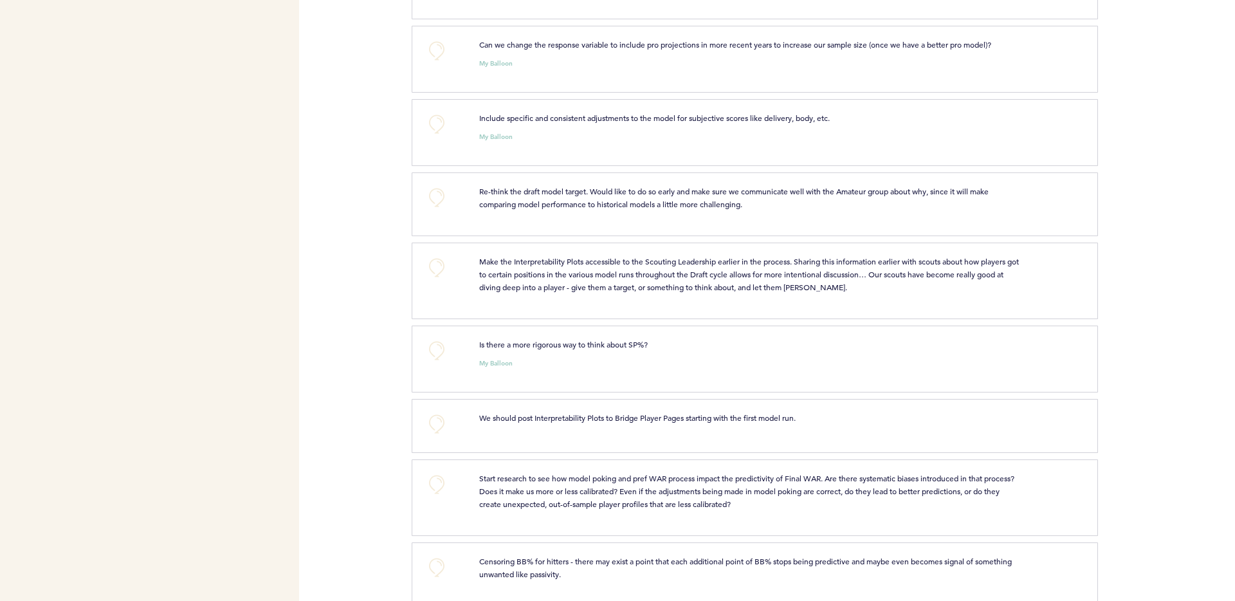
scroll to position [1633, 0]
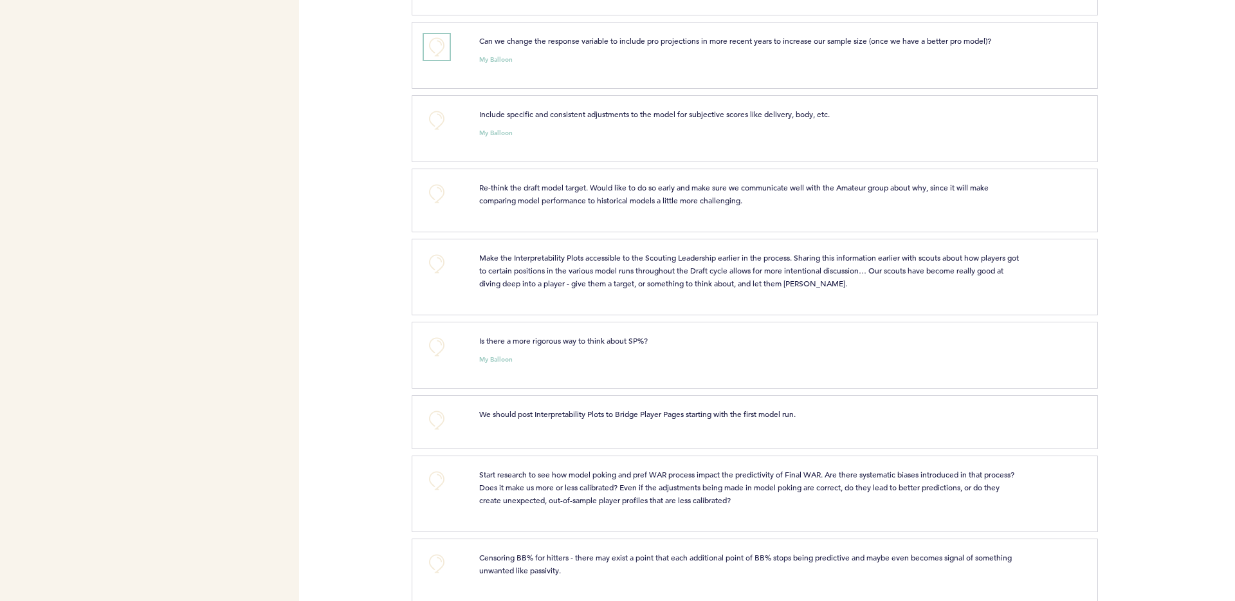
click at [436, 41] on button "+0" at bounding box center [437, 47] width 26 height 26
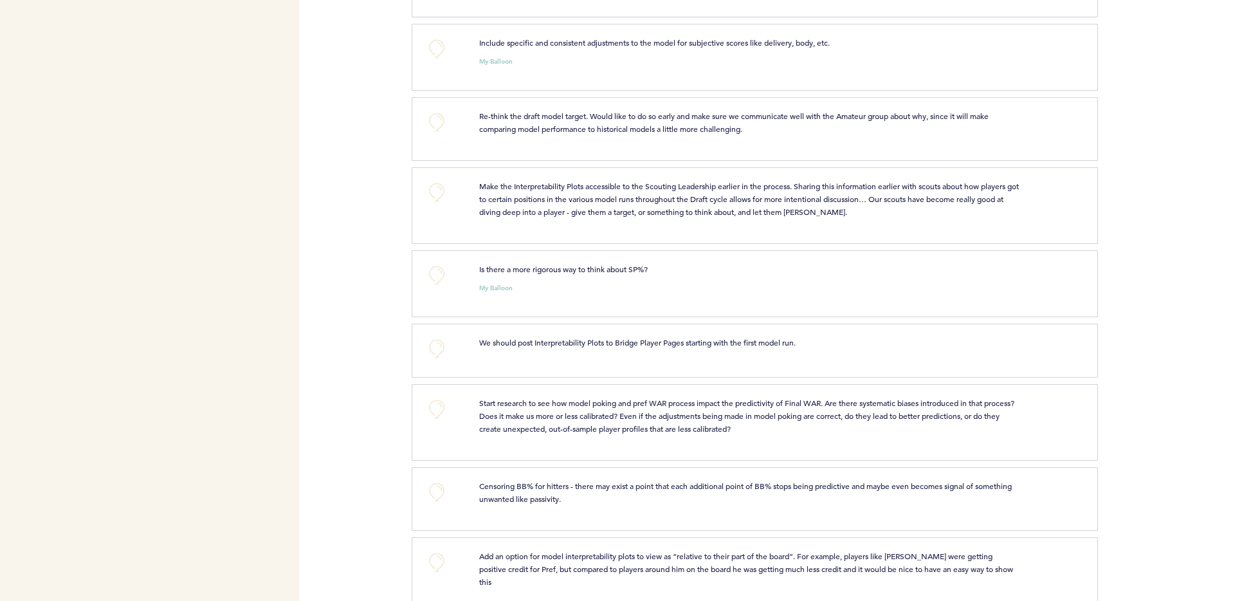
scroll to position [1711, 0]
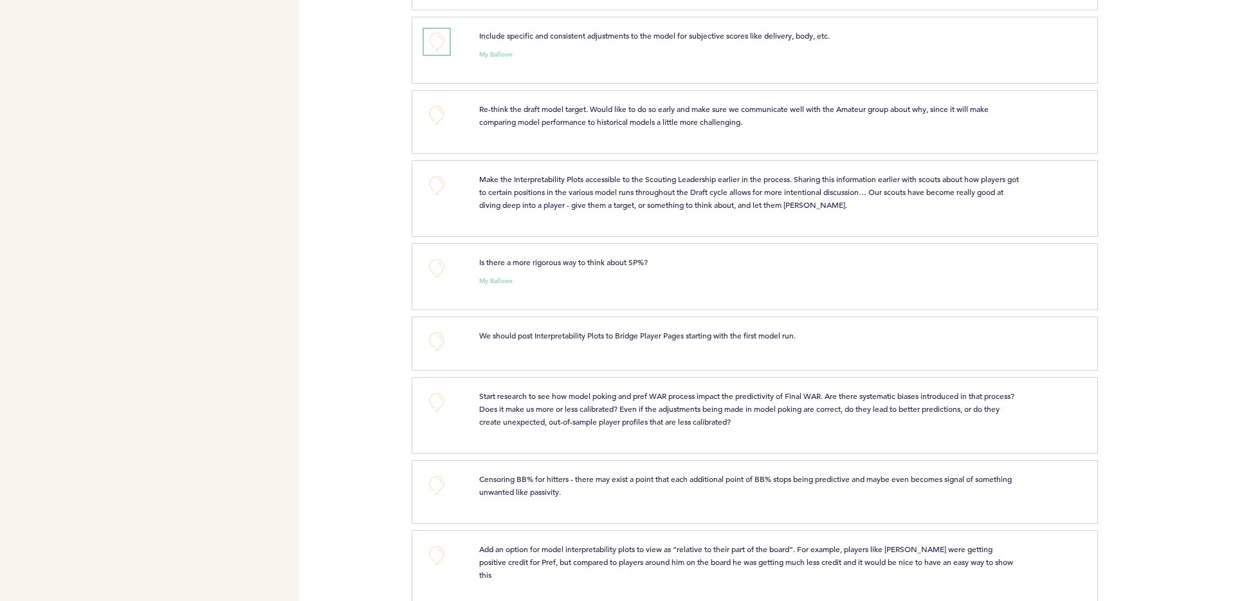
click at [437, 44] on button "+0" at bounding box center [437, 42] width 26 height 26
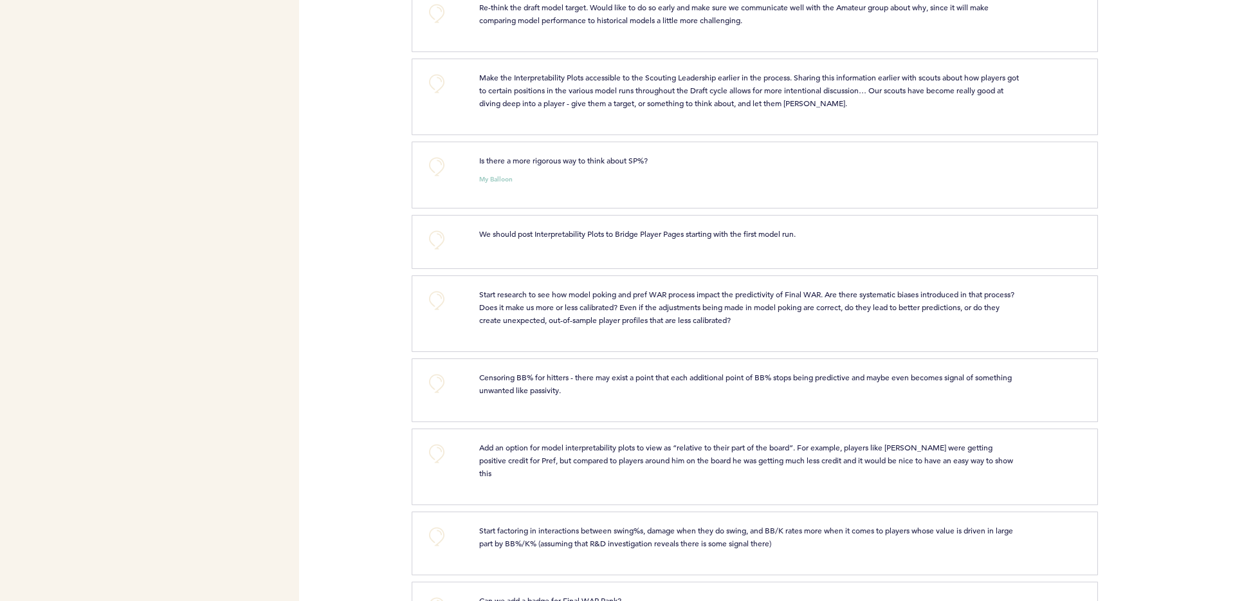
scroll to position [1820, 0]
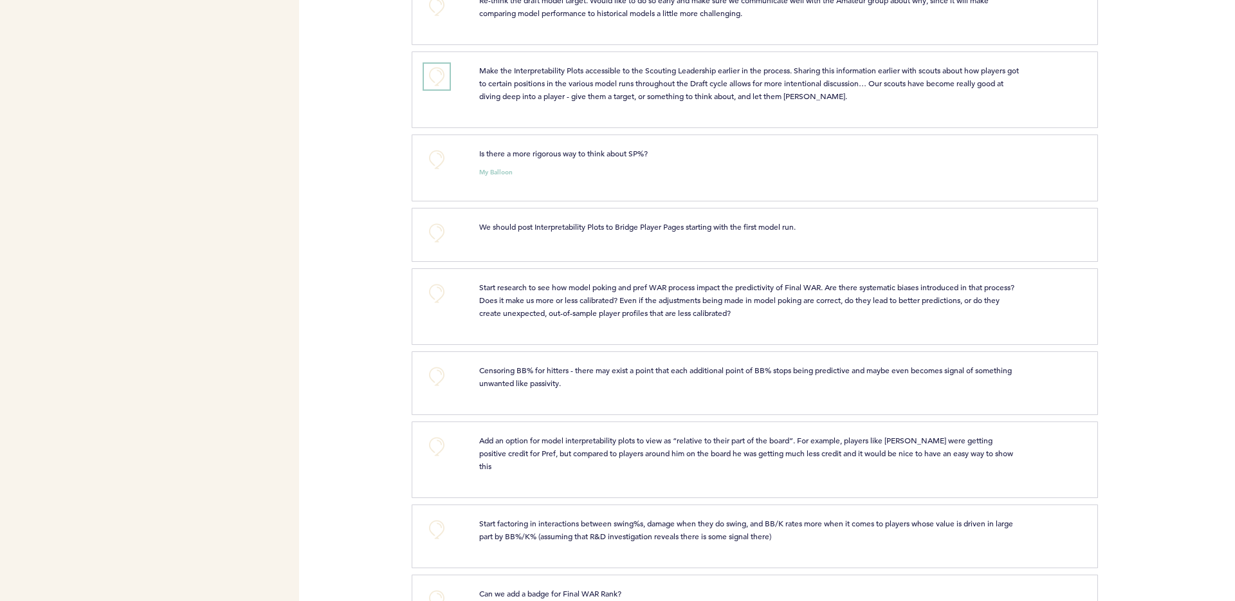
click at [436, 84] on button "+0" at bounding box center [437, 77] width 26 height 26
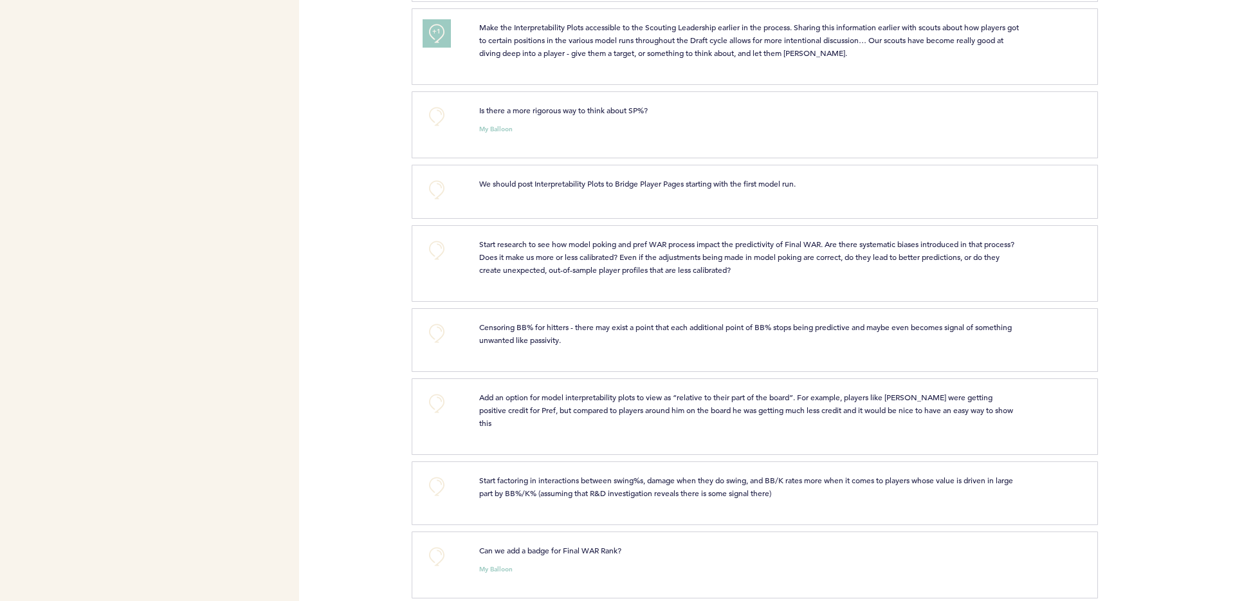
scroll to position [1864, 0]
click at [434, 100] on div "+0 Is there a more rigorous way to think about SP%? My Balloon clear submit" at bounding box center [755, 123] width 686 height 67
click at [435, 108] on button "+0" at bounding box center [437, 115] width 26 height 26
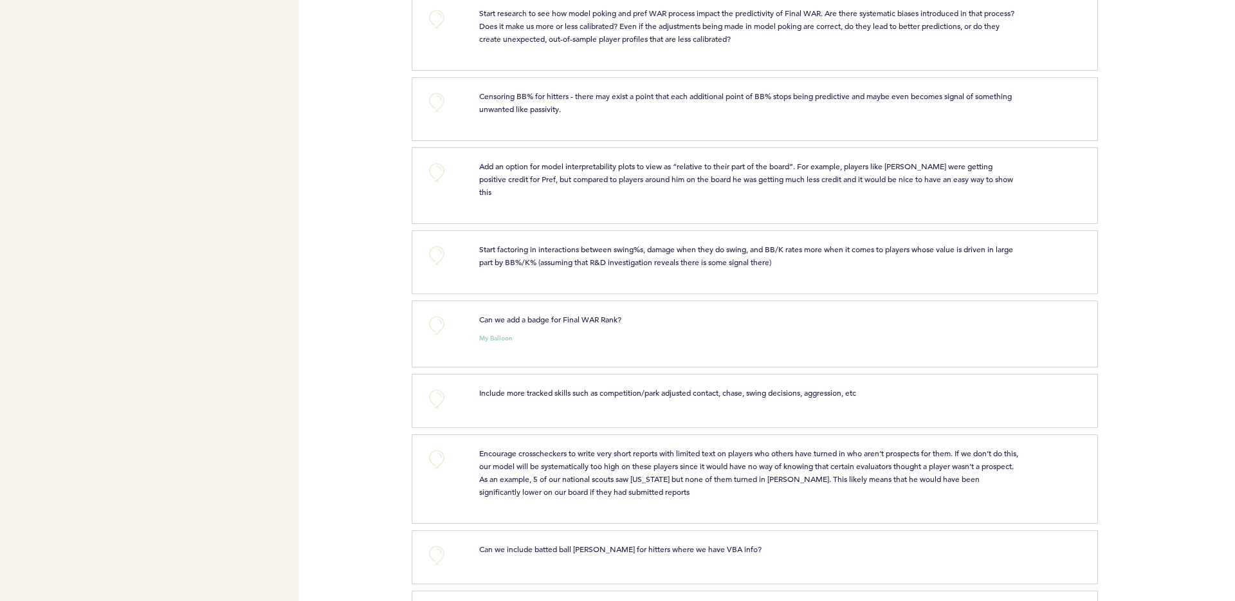
scroll to position [2089, 0]
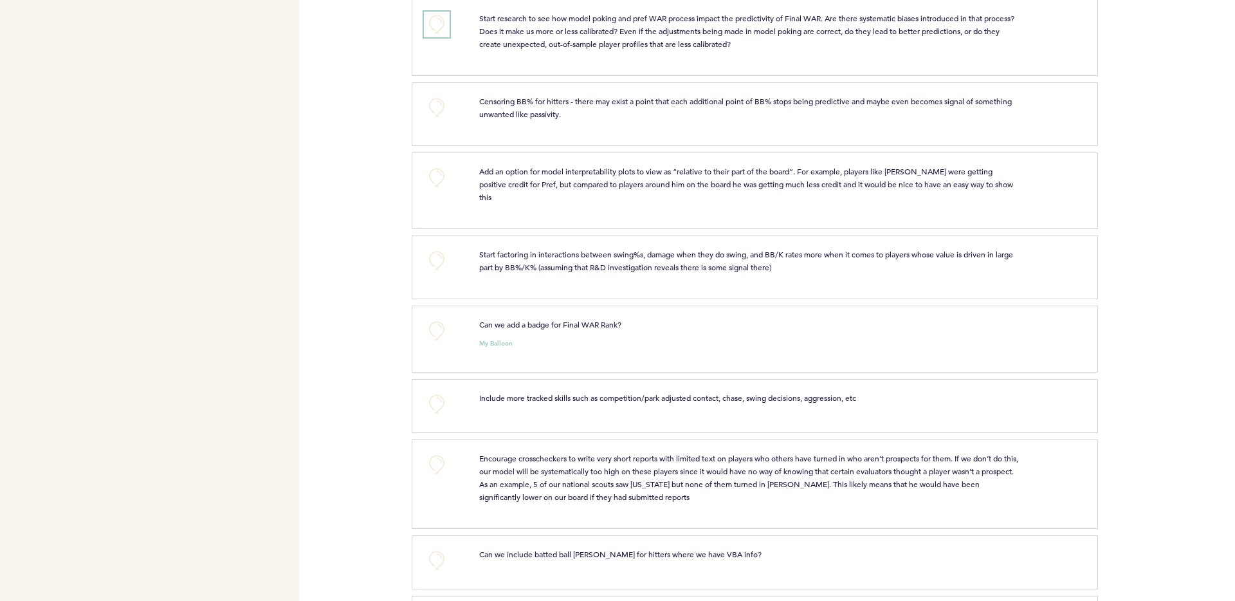
click at [449, 23] on button "+0" at bounding box center [437, 25] width 26 height 26
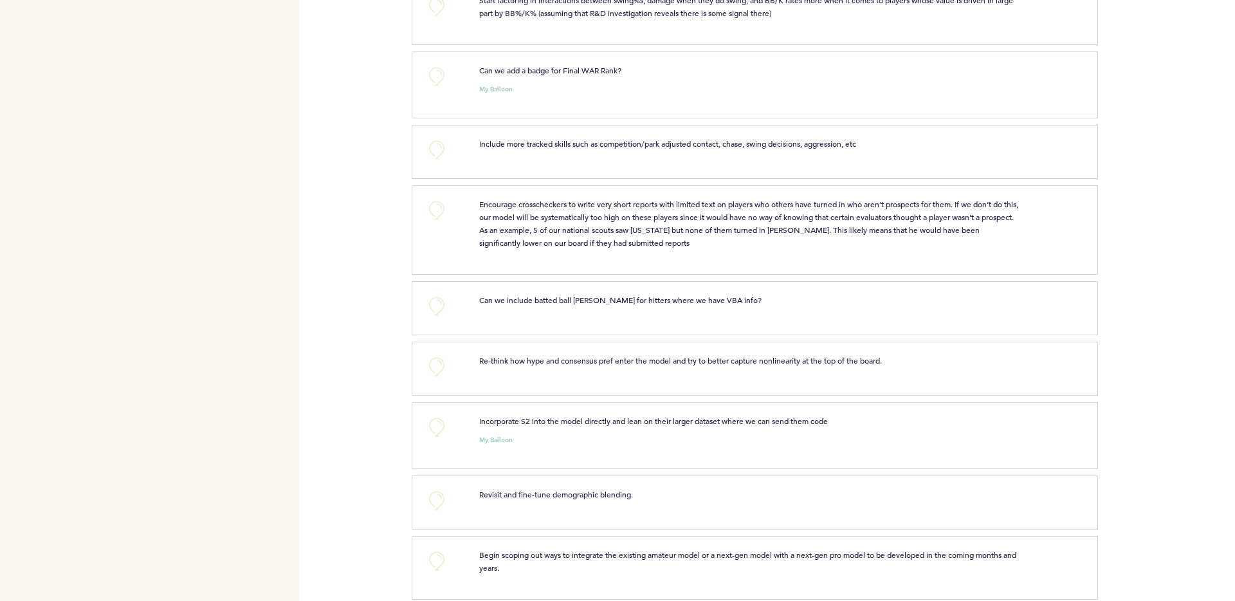
scroll to position [2344, 0]
click at [432, 62] on button "+0" at bounding box center [437, 75] width 26 height 26
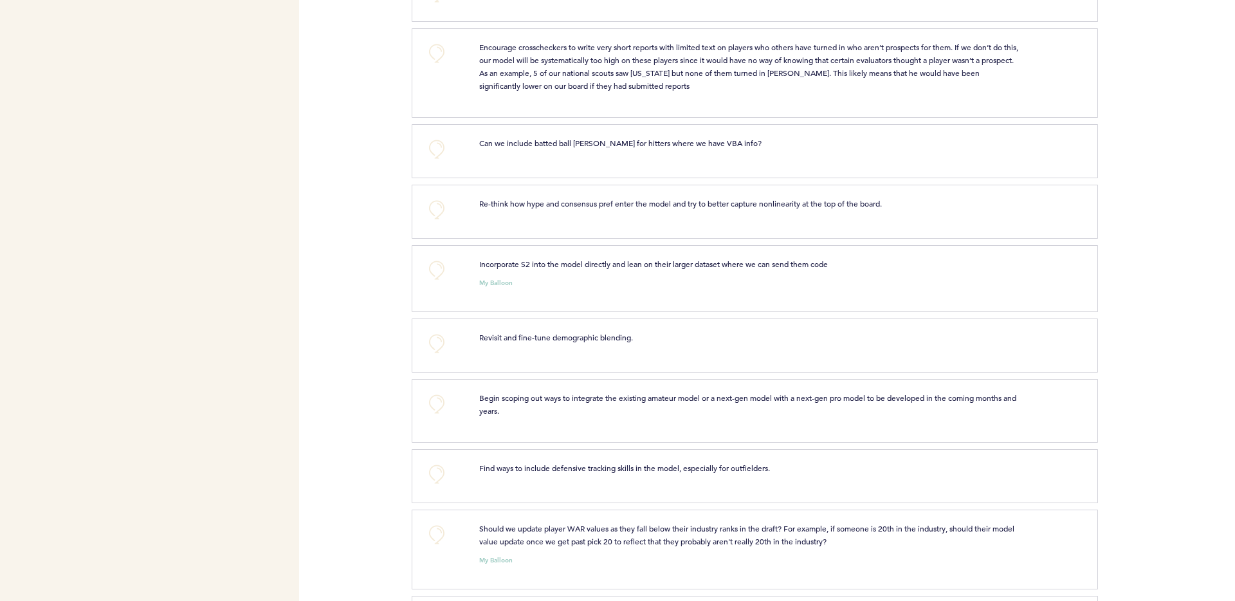
scroll to position [2504, 0]
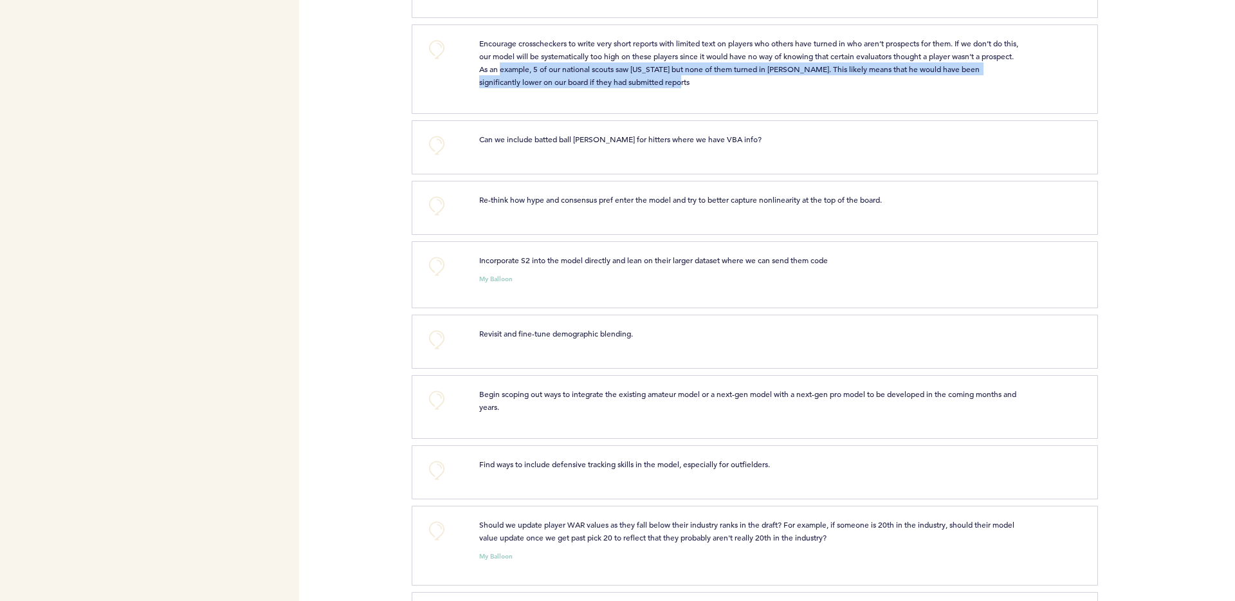
drag, startPoint x: 594, startPoint y: 57, endPoint x: 753, endPoint y: 66, distance: 159.8
click at [753, 66] on p "Encourage crosscheckers to write very short reports with limited text on player…" at bounding box center [749, 62] width 541 height 51
click at [714, 68] on p "Encourage crosscheckers to write very short reports with limited text on player…" at bounding box center [749, 62] width 541 height 51
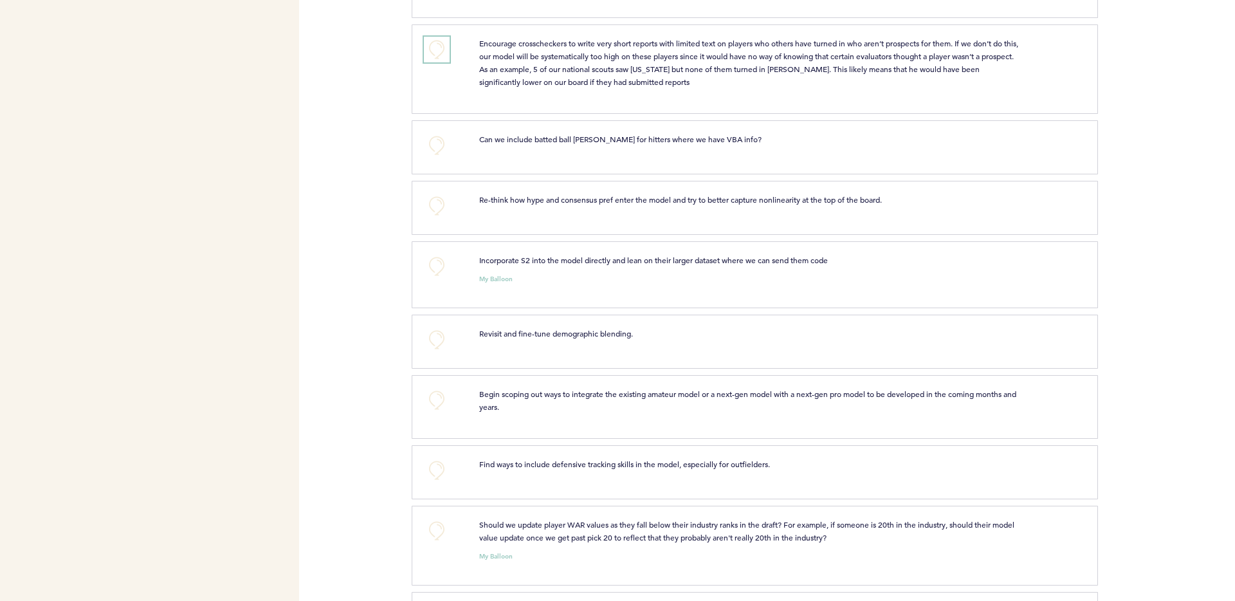
click at [438, 39] on button "+0" at bounding box center [437, 50] width 26 height 26
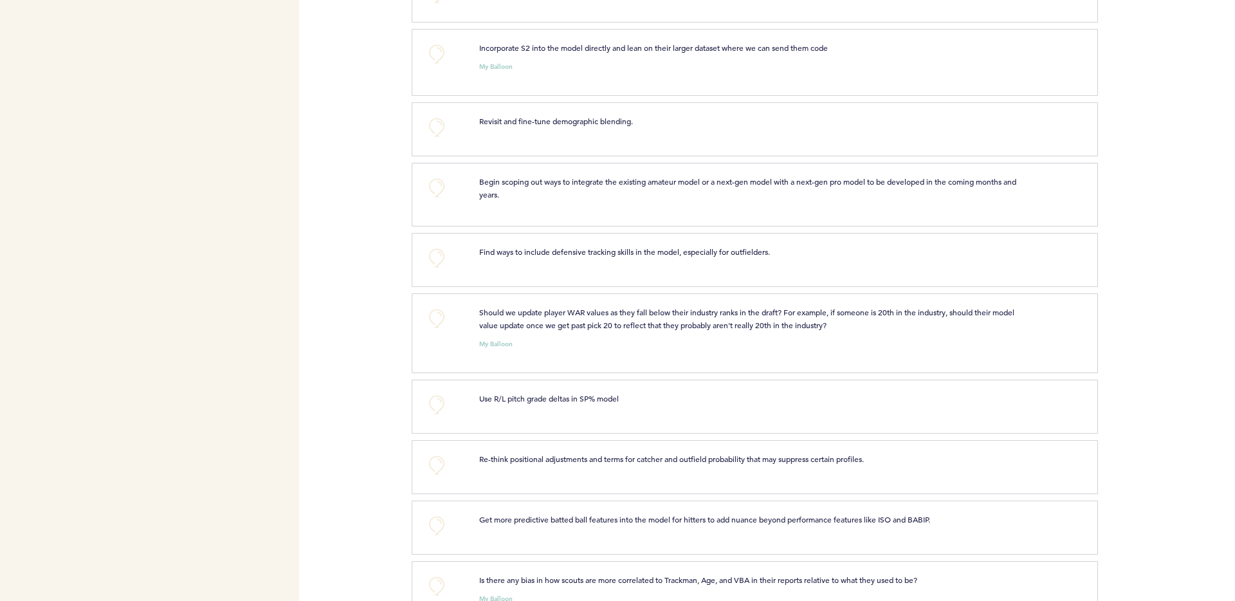
scroll to position [2717, 0]
click at [431, 40] on button "+0" at bounding box center [437, 53] width 26 height 26
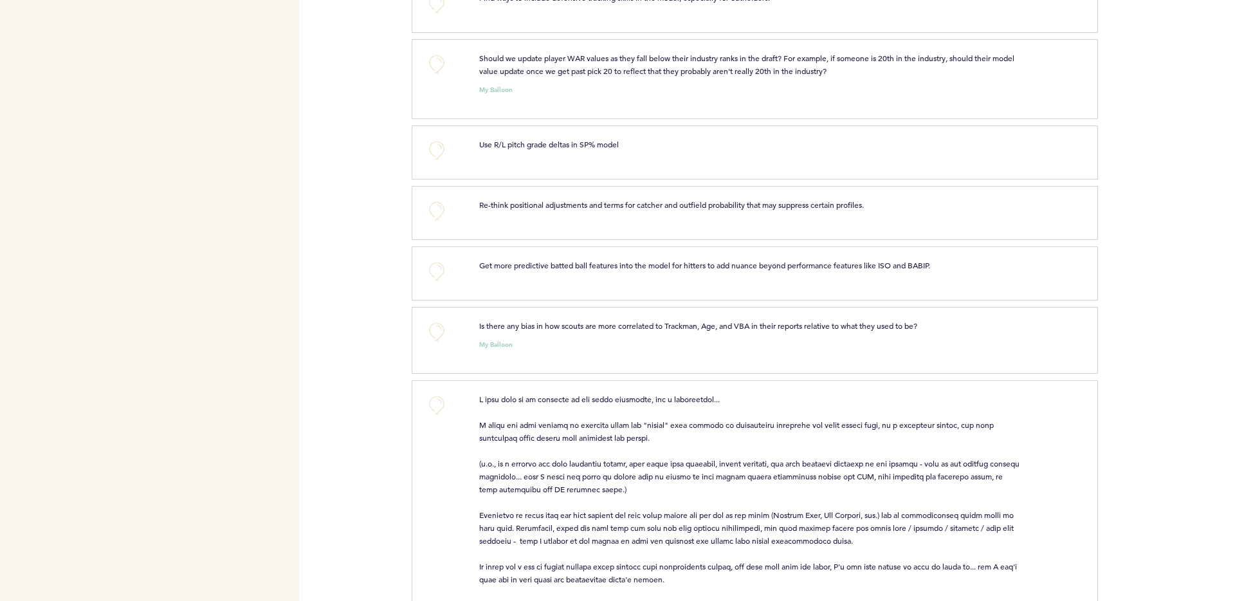
scroll to position [2974, 0]
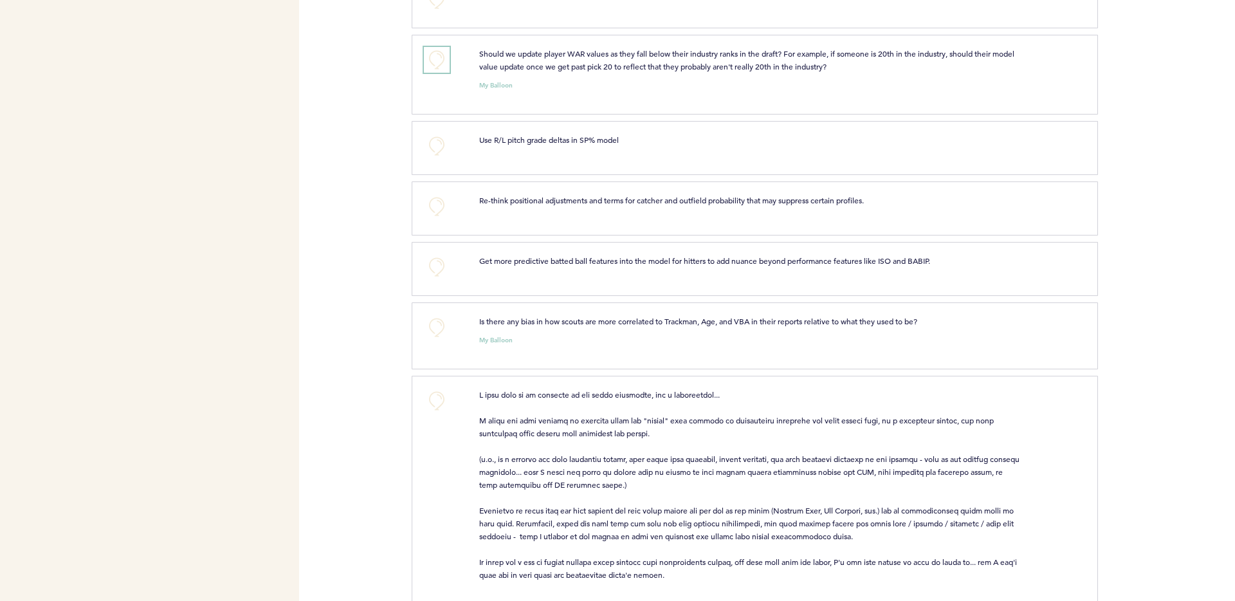
click at [439, 51] on button "+0" at bounding box center [437, 60] width 26 height 26
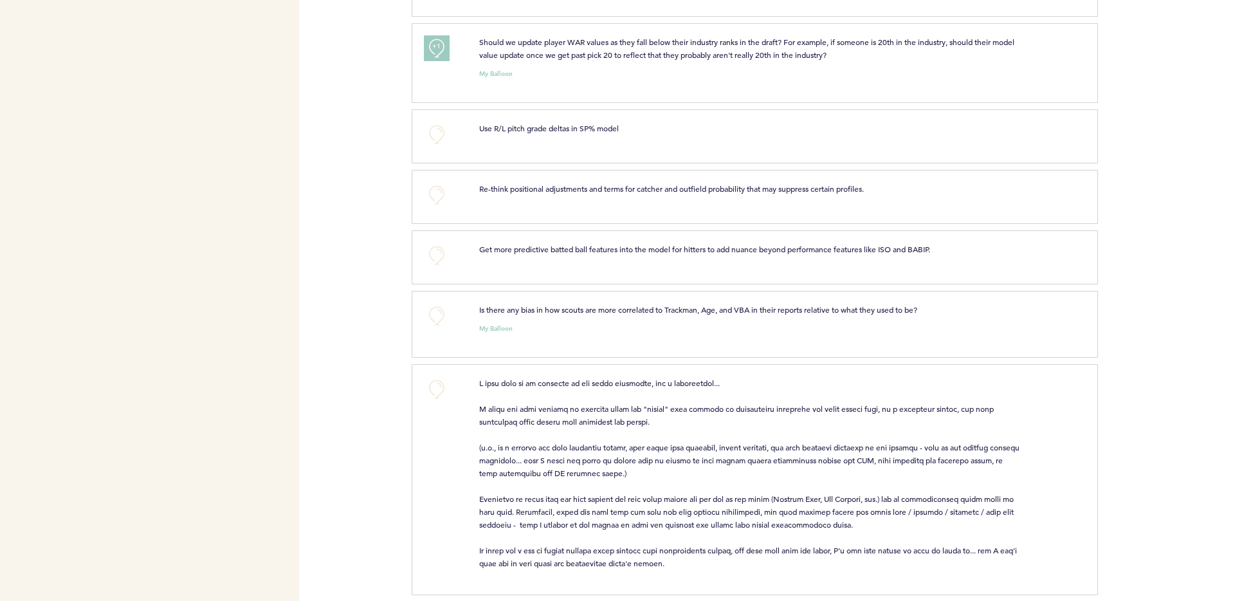
click at [563, 500] on span at bounding box center [750, 473] width 542 height 190
click at [640, 490] on p at bounding box center [749, 472] width 541 height 193
click at [577, 495] on span at bounding box center [750, 473] width 542 height 190
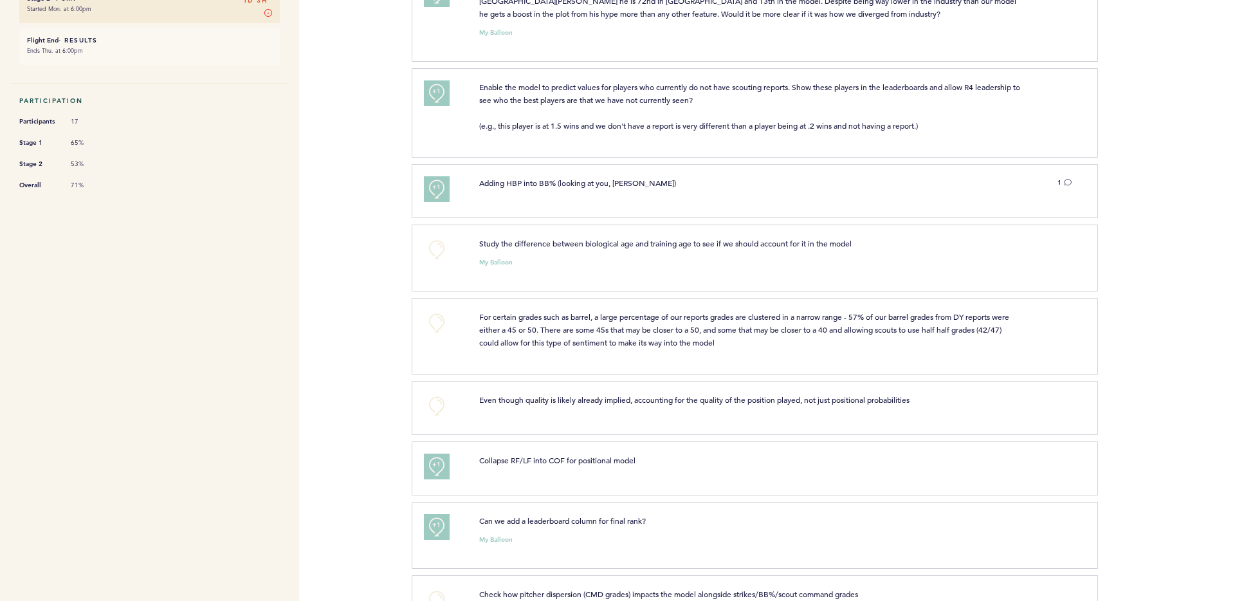
scroll to position [0, 0]
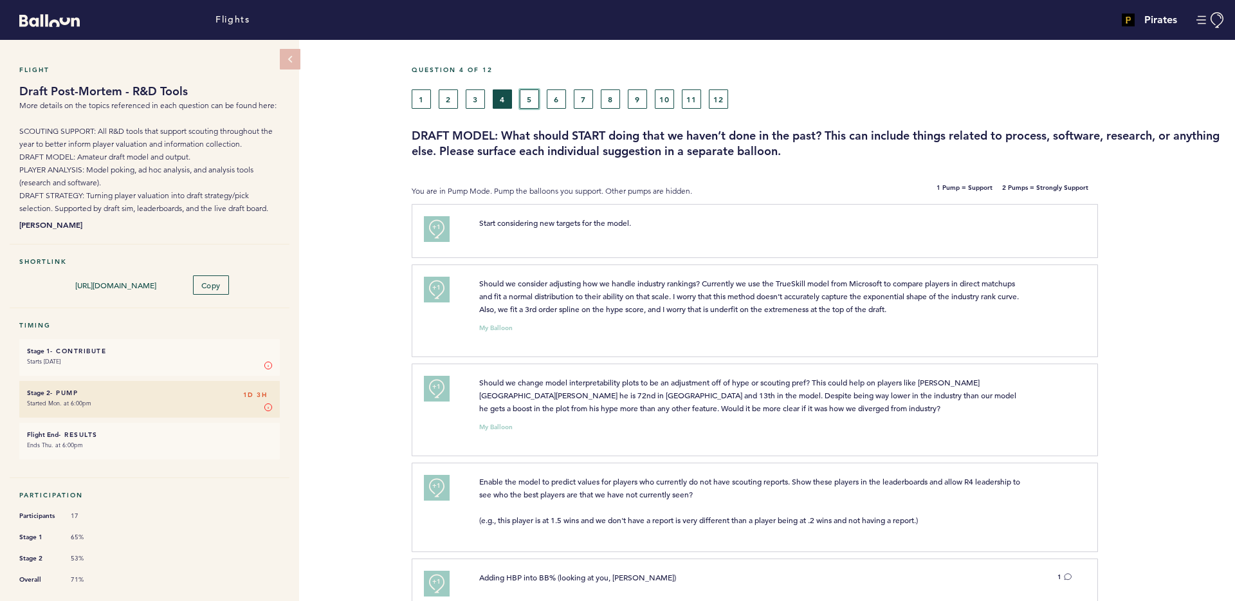
click at [527, 96] on button "5" at bounding box center [529, 98] width 19 height 19
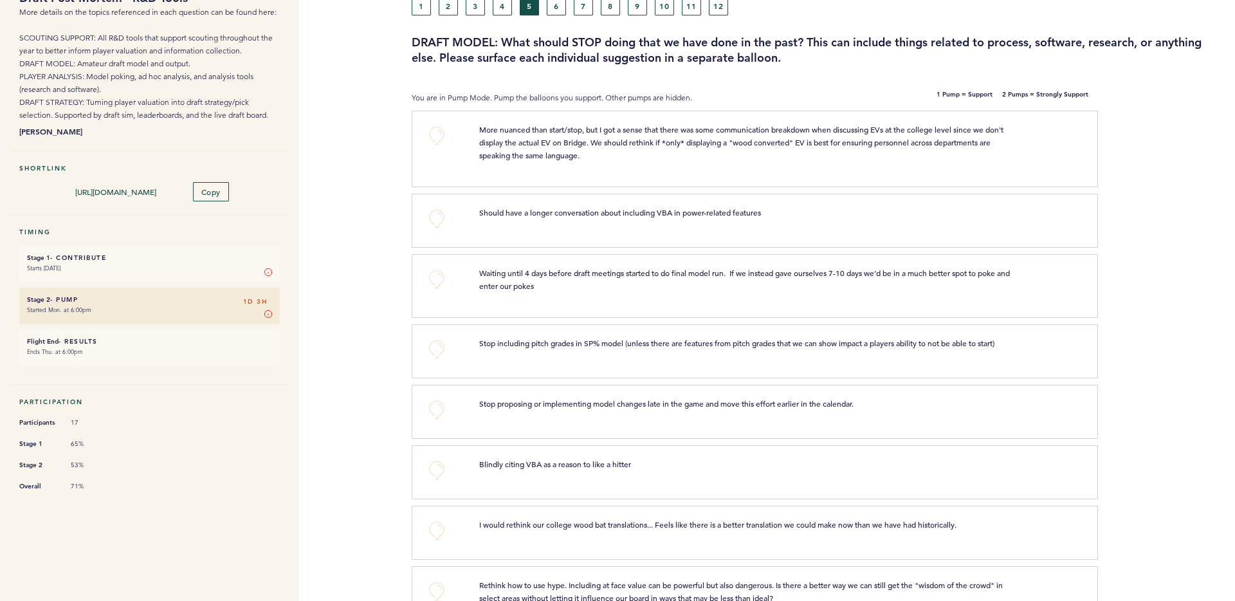
scroll to position [95, 0]
